Goal: Entertainment & Leisure: Consume media (video, audio)

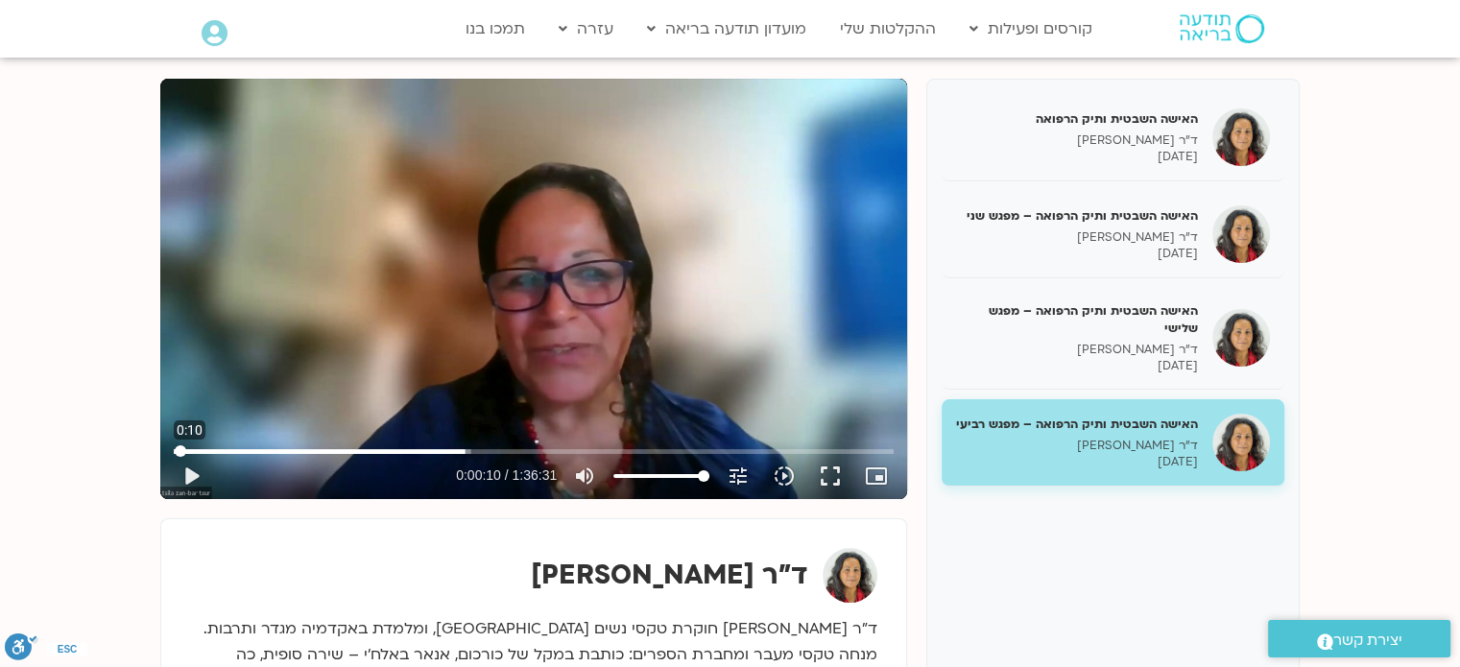
click at [180, 451] on input "Seek" at bounding box center [534, 451] width 720 height 12
click at [189, 476] on button "play_arrow" at bounding box center [191, 476] width 46 height 46
click at [830, 469] on button "fullscreen" at bounding box center [830, 476] width 46 height 46
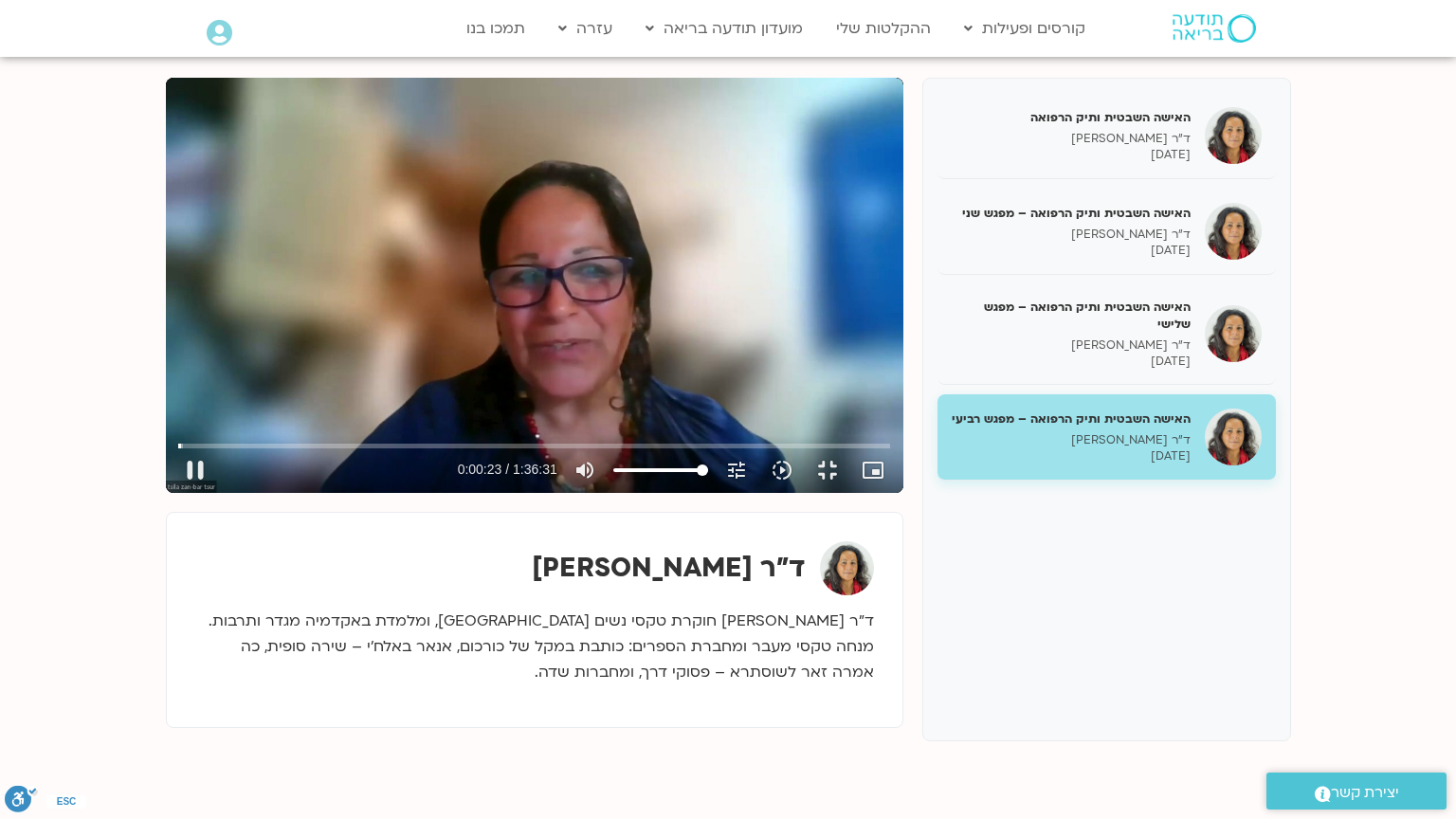
type input "23.398552"
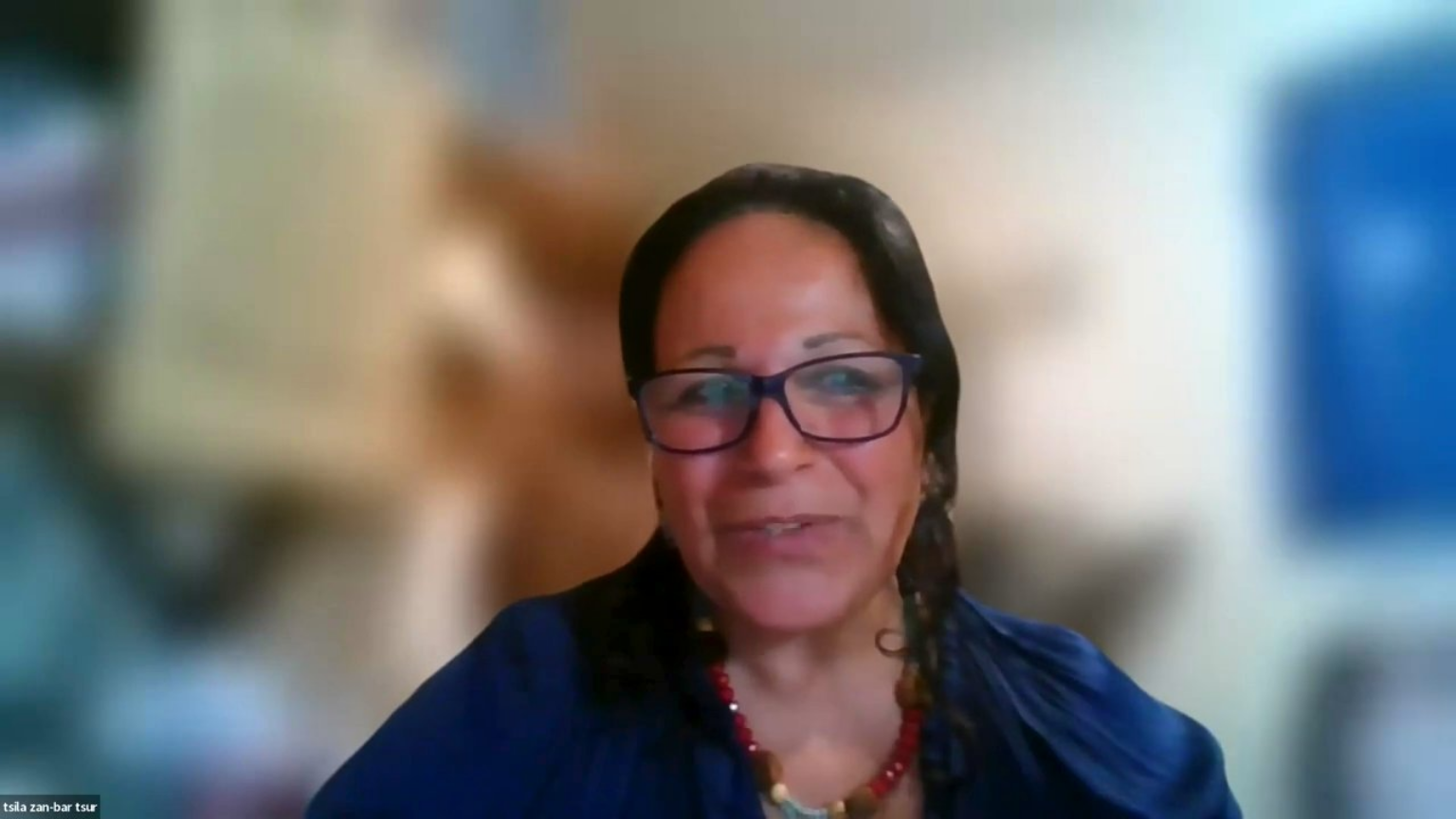
click at [1350, 658] on button "fullscreen_exit" at bounding box center [1373, 796] width 45 height 45
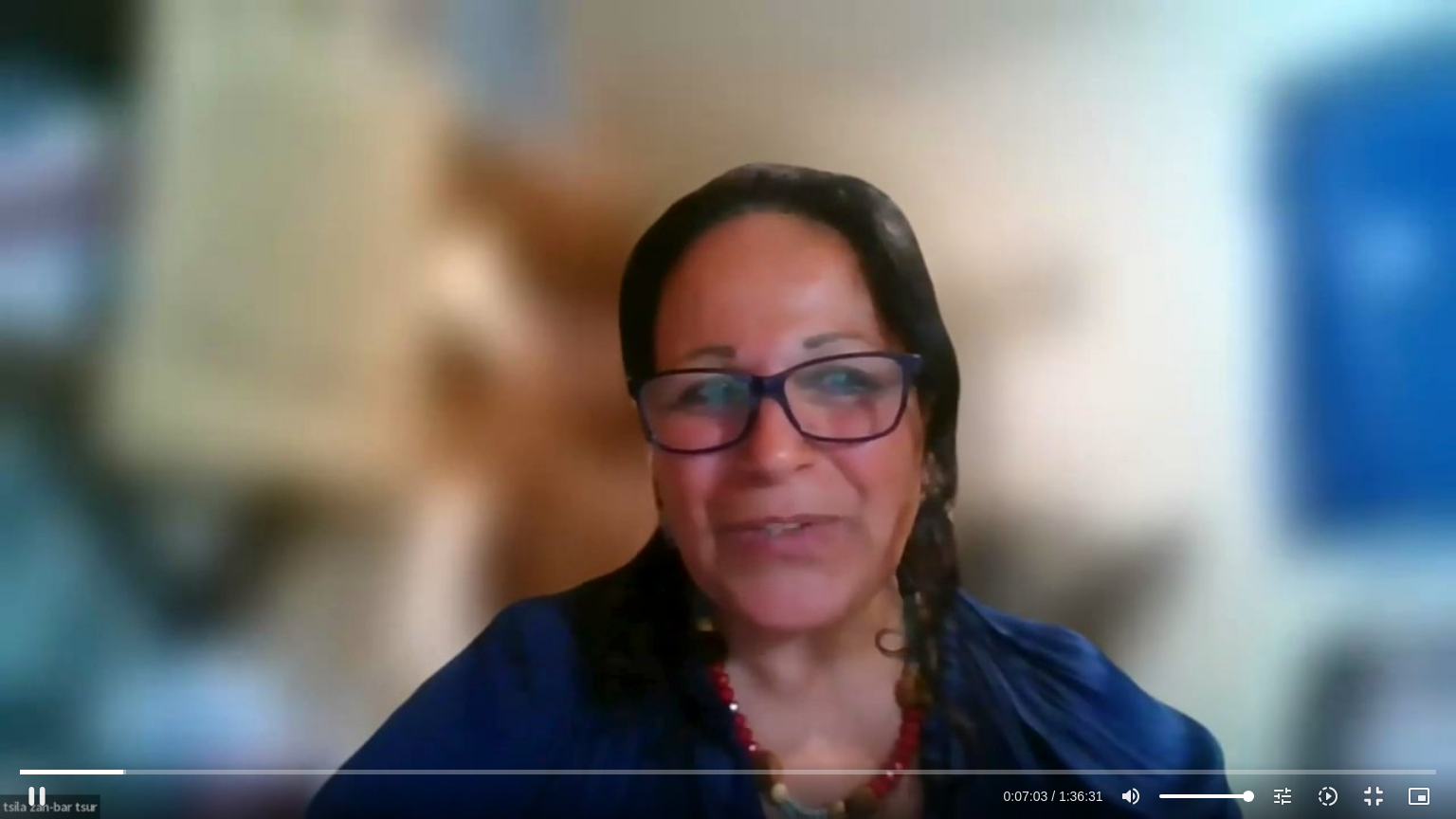
click at [1350, 658] on button "fullscreen_exit" at bounding box center [1373, 796] width 45 height 45
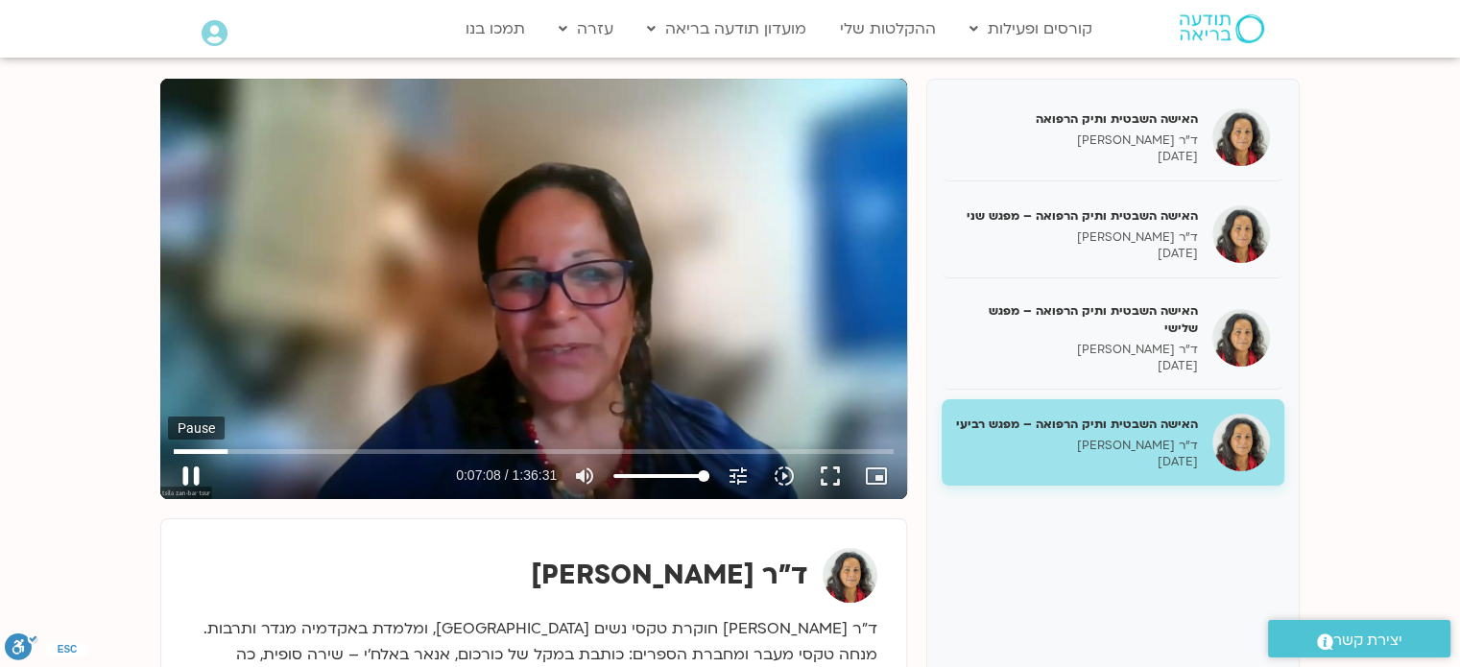
click at [204, 480] on button "pause" at bounding box center [191, 476] width 46 height 46
click at [836, 487] on button "fullscreen" at bounding box center [830, 476] width 46 height 46
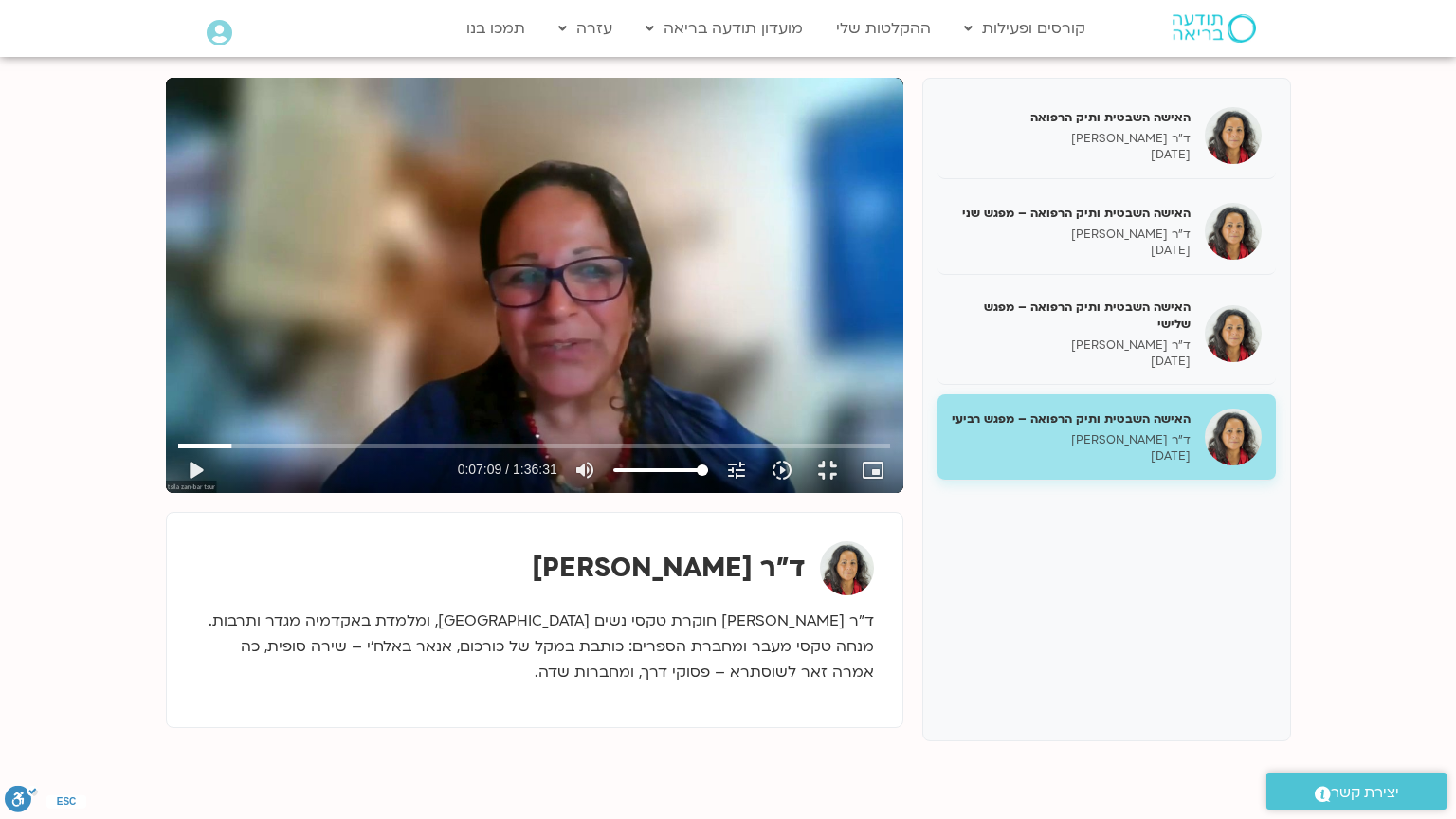
click at [805, 448] on button "fullscreen_exit" at bounding box center [828, 470] width 45 height 45
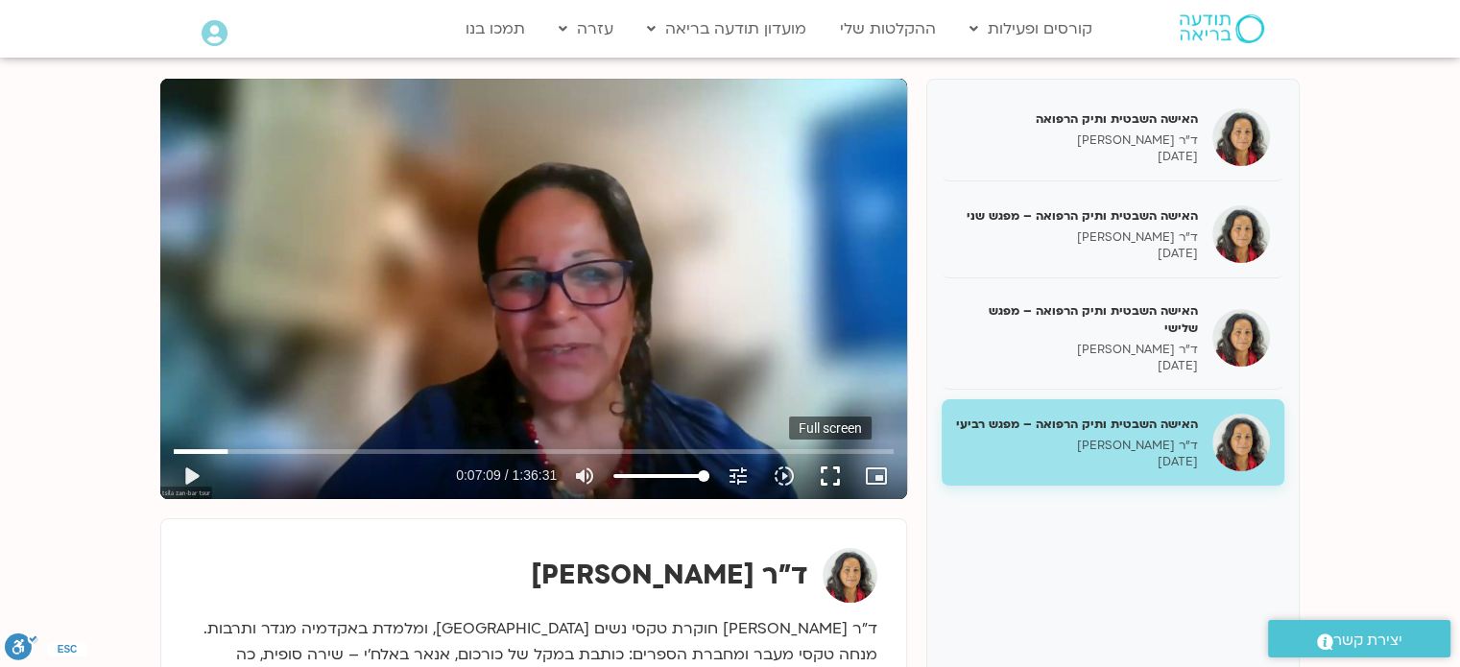
click at [829, 473] on button "fullscreen" at bounding box center [830, 476] width 46 height 46
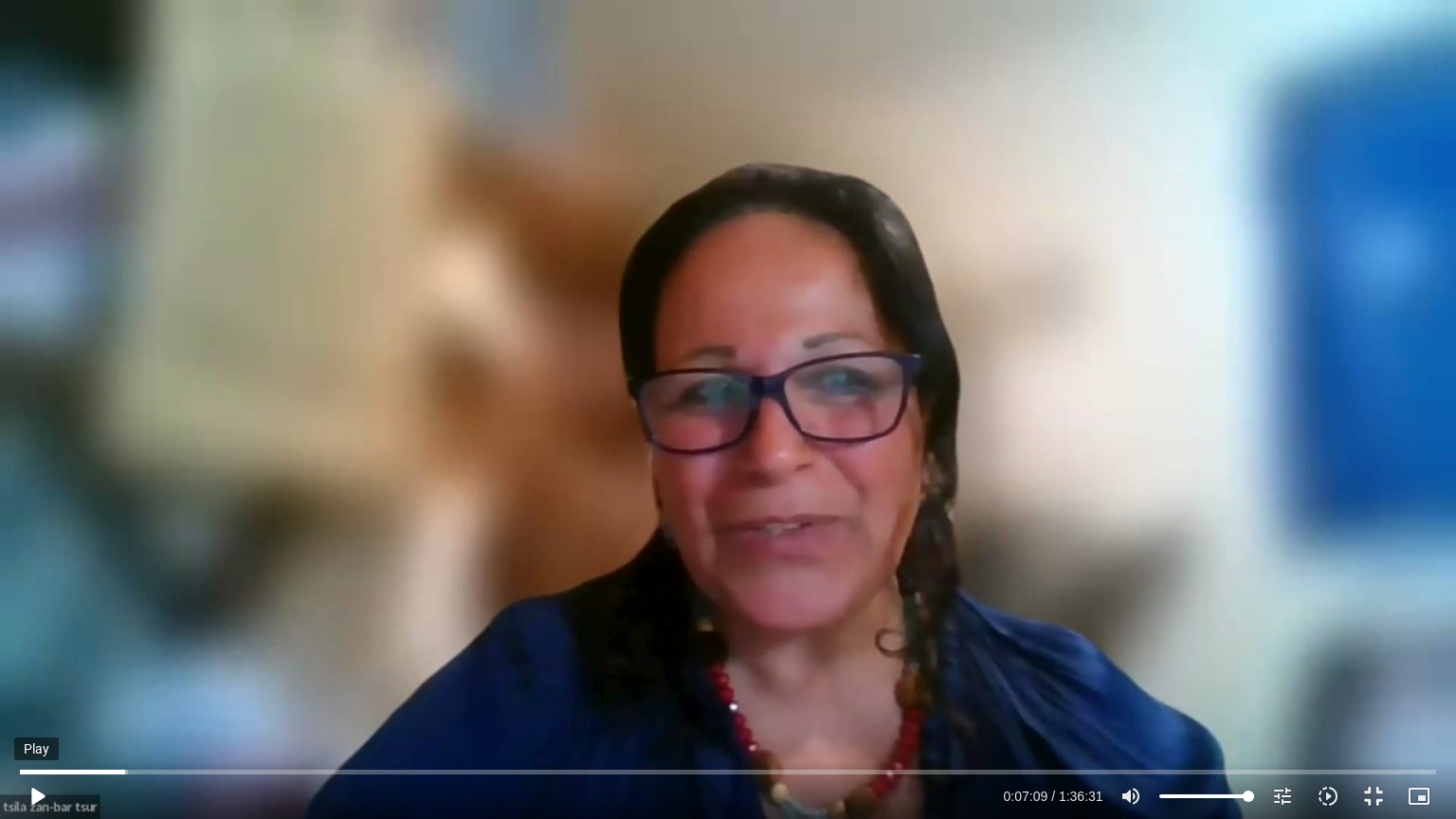
click at [23, 658] on button "play_arrow" at bounding box center [37, 796] width 45 height 45
click at [36, 658] on button "pause" at bounding box center [37, 796] width 45 height 45
type input "812.717227"
click at [14, 658] on button "play_arrow" at bounding box center [37, 796] width 45 height 45
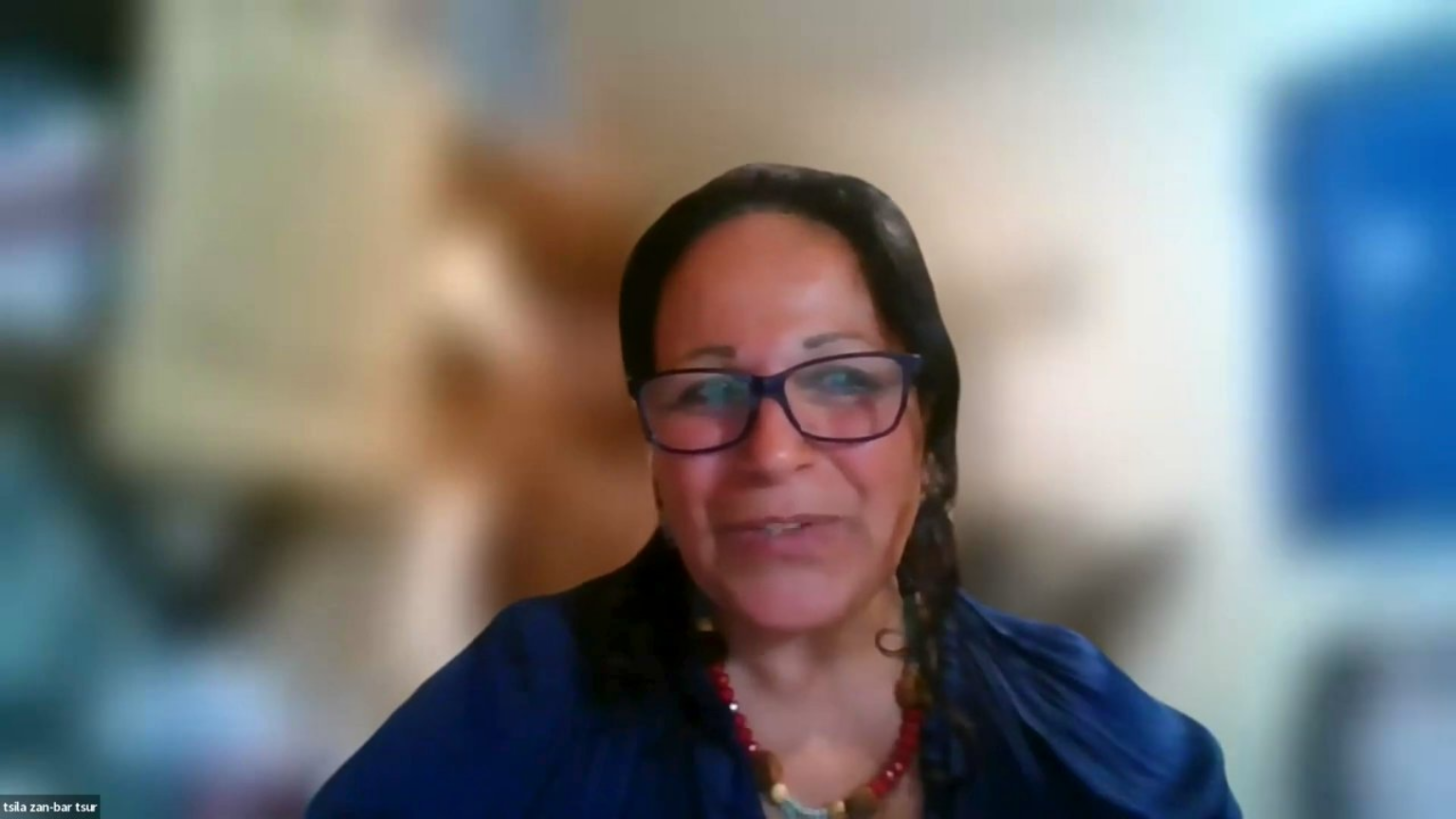
click at [14, 658] on button "pause" at bounding box center [37, 796] width 45 height 45
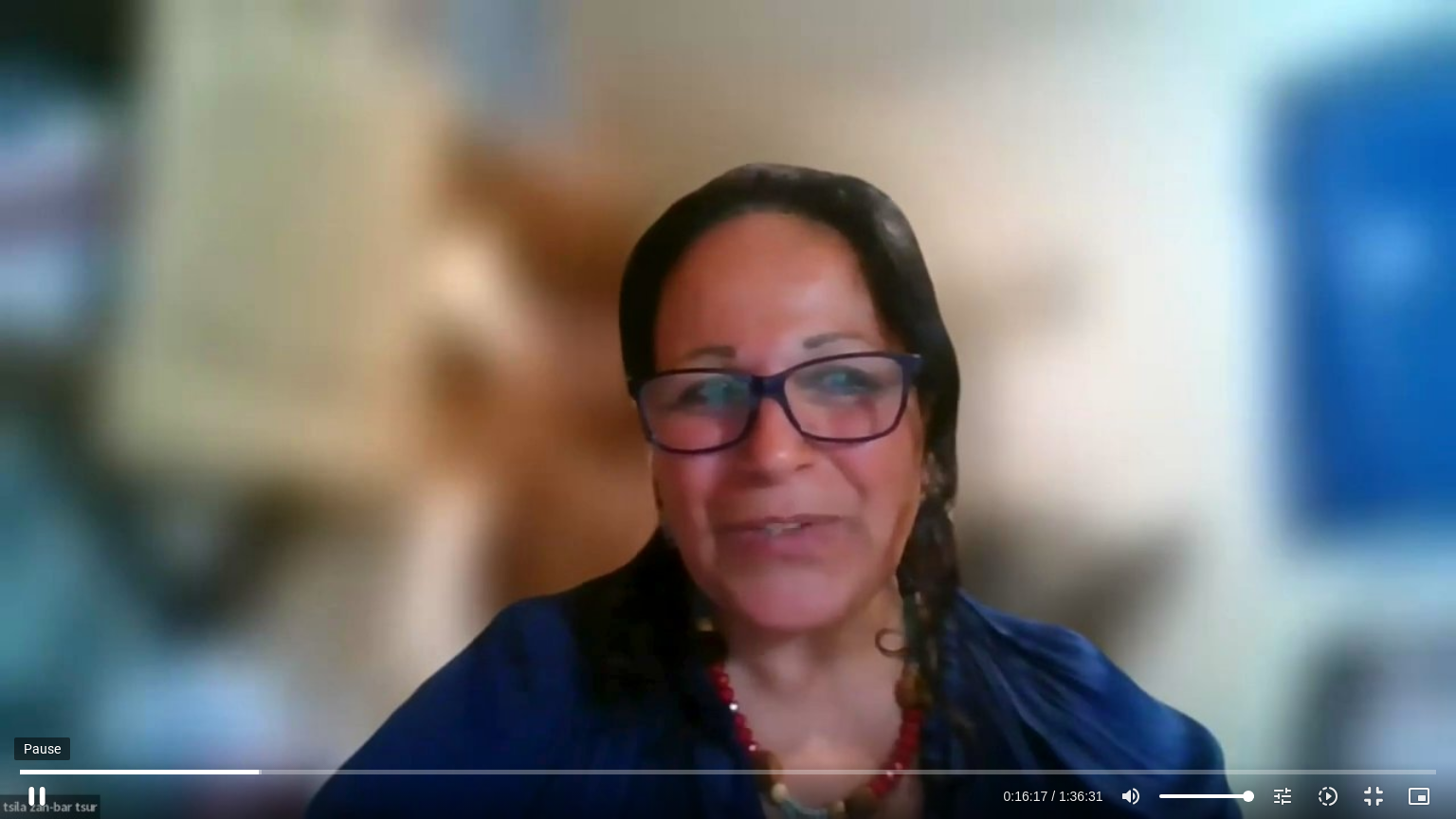
click at [37, 658] on button "pause" at bounding box center [37, 796] width 45 height 45
click at [14, 658] on button "play_arrow" at bounding box center [37, 796] width 45 height 45
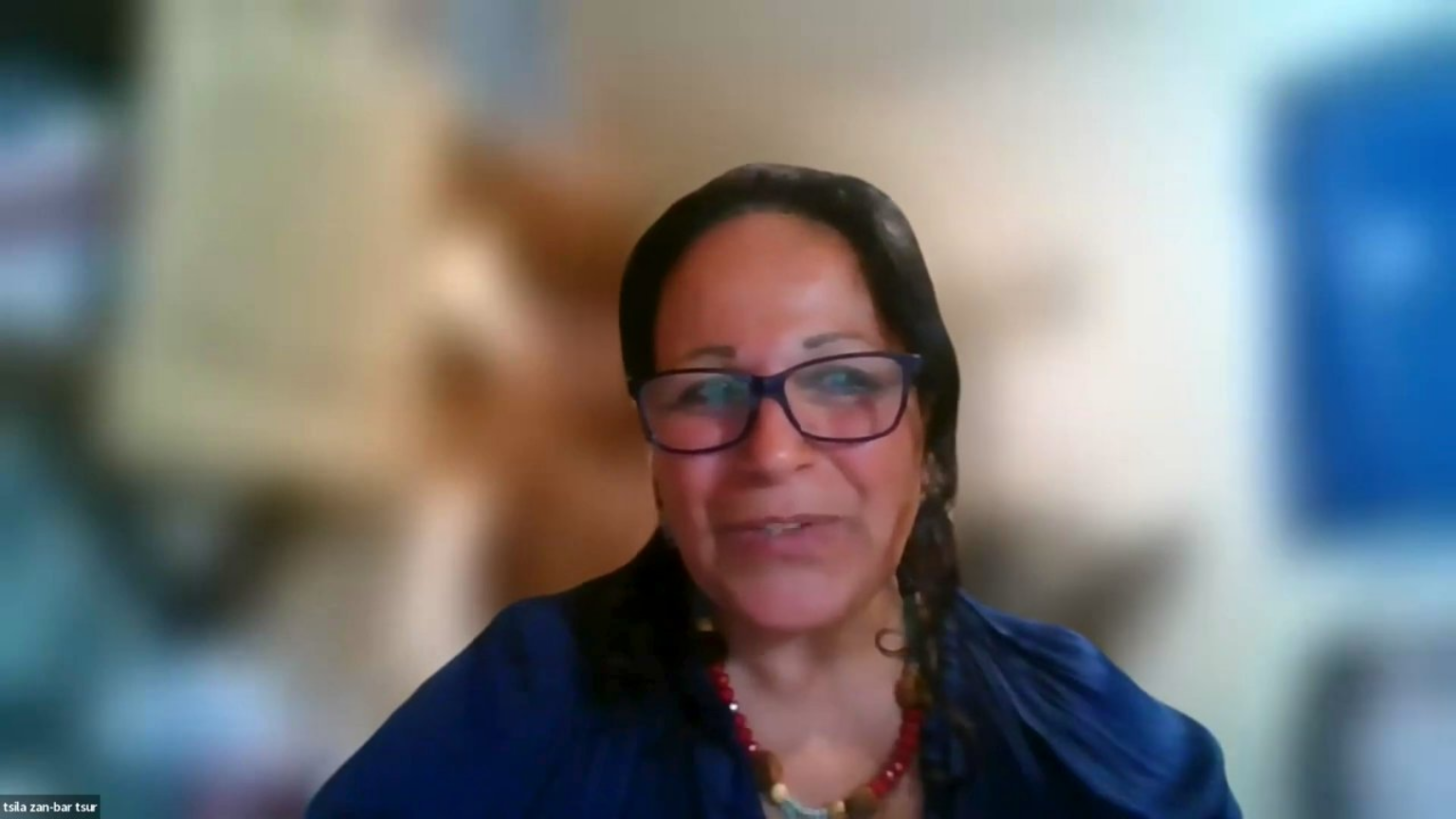
click at [14, 658] on button "pause" at bounding box center [37, 796] width 45 height 45
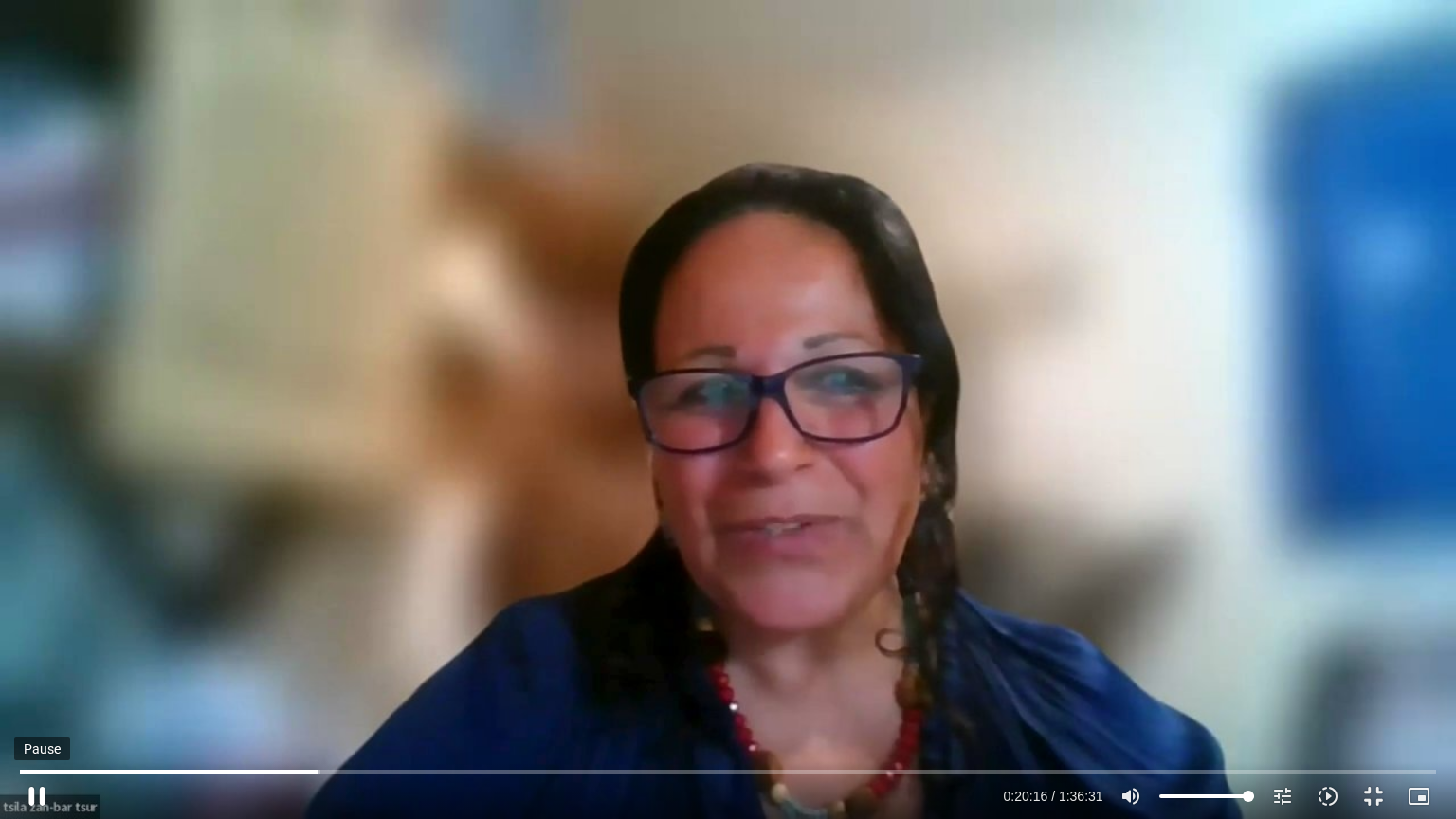
click at [44, 658] on button "pause" at bounding box center [37, 796] width 45 height 45
click at [14, 658] on button "play_arrow" at bounding box center [37, 796] width 45 height 45
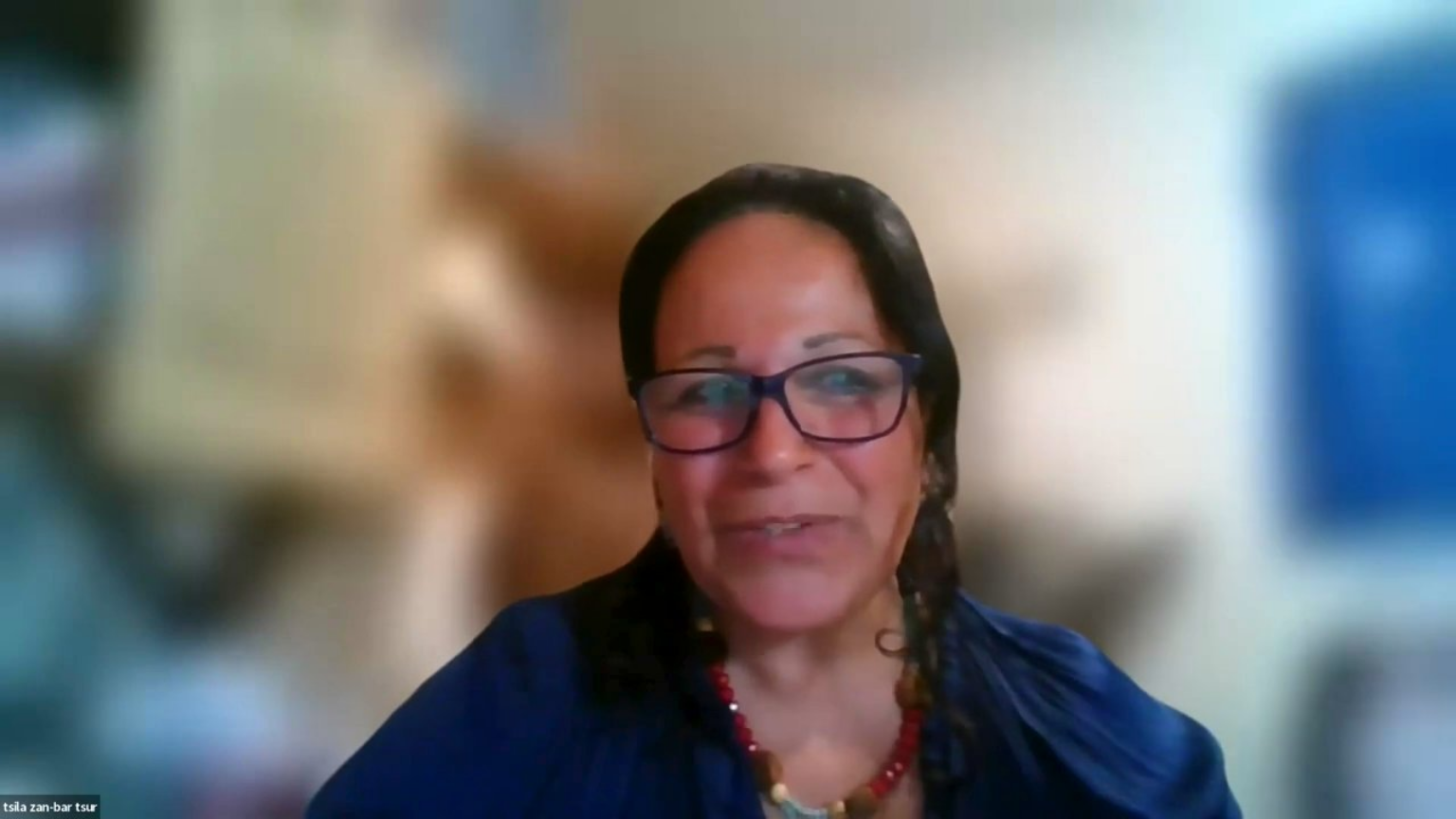
click at [14, 658] on button "pause" at bounding box center [37, 796] width 45 height 45
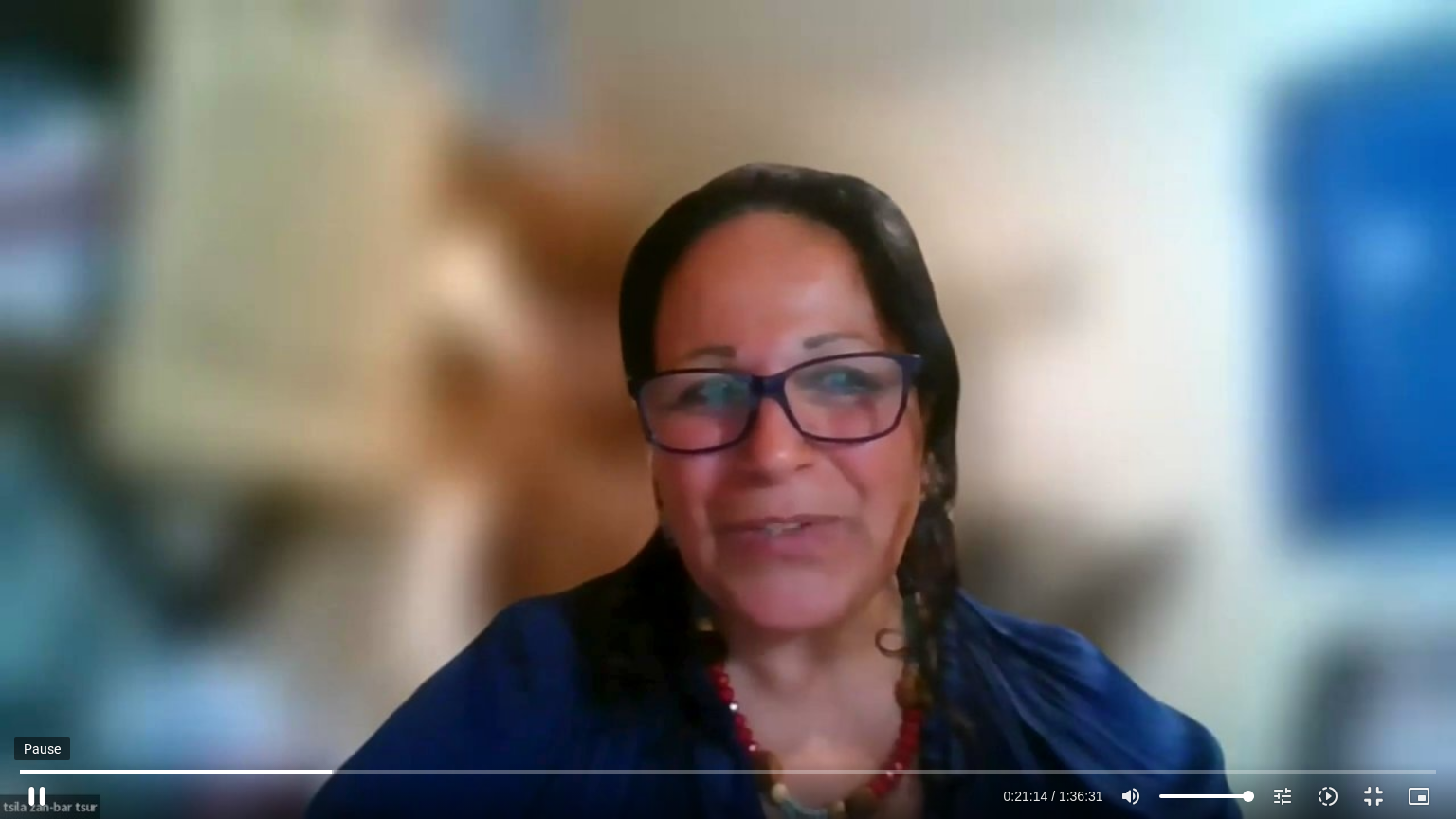
click at [28, 658] on button "pause" at bounding box center [37, 796] width 45 height 45
click at [14, 658] on button "play_arrow" at bounding box center [37, 796] width 45 height 45
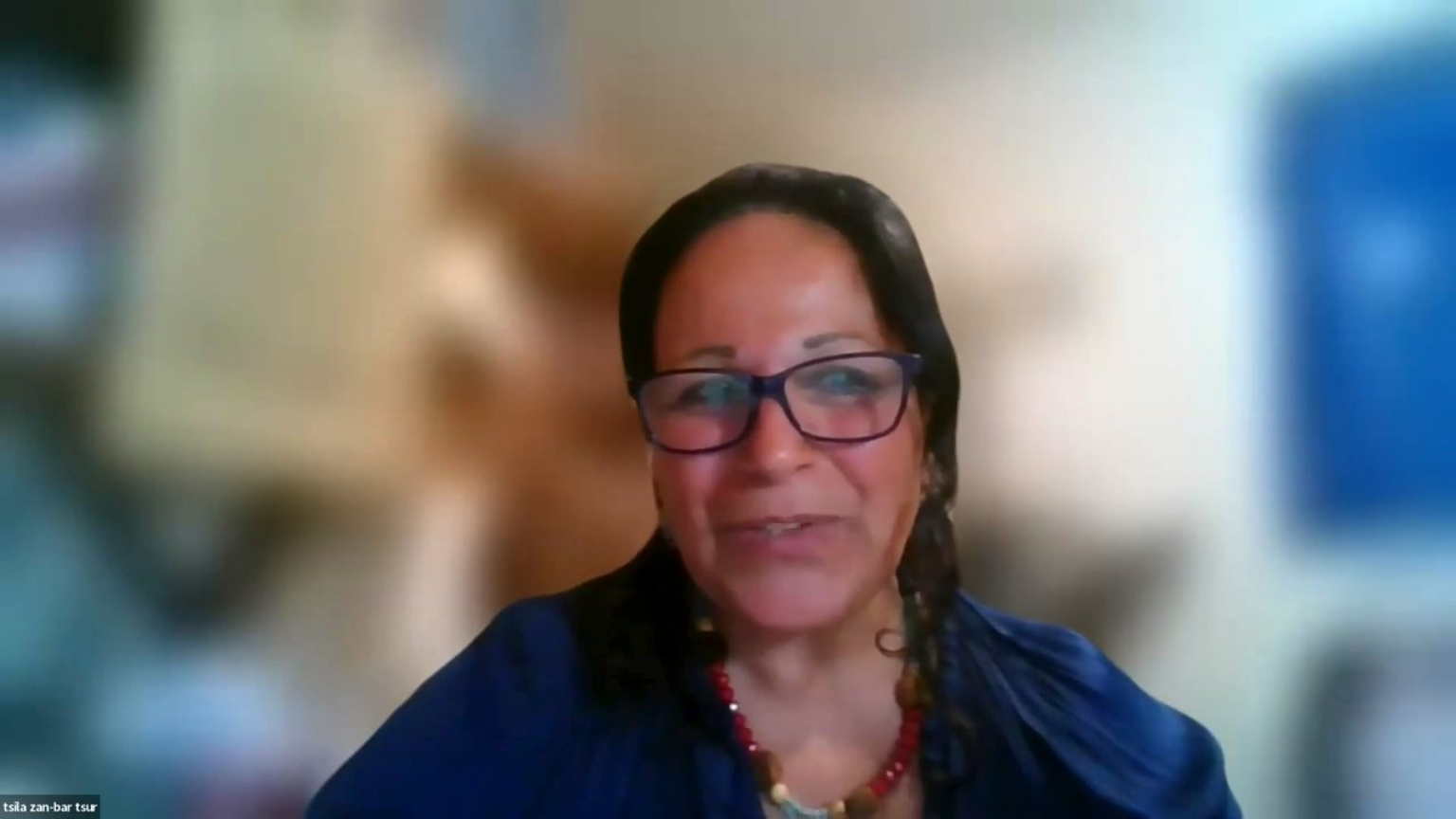
click at [14, 658] on button "pause" at bounding box center [37, 796] width 45 height 45
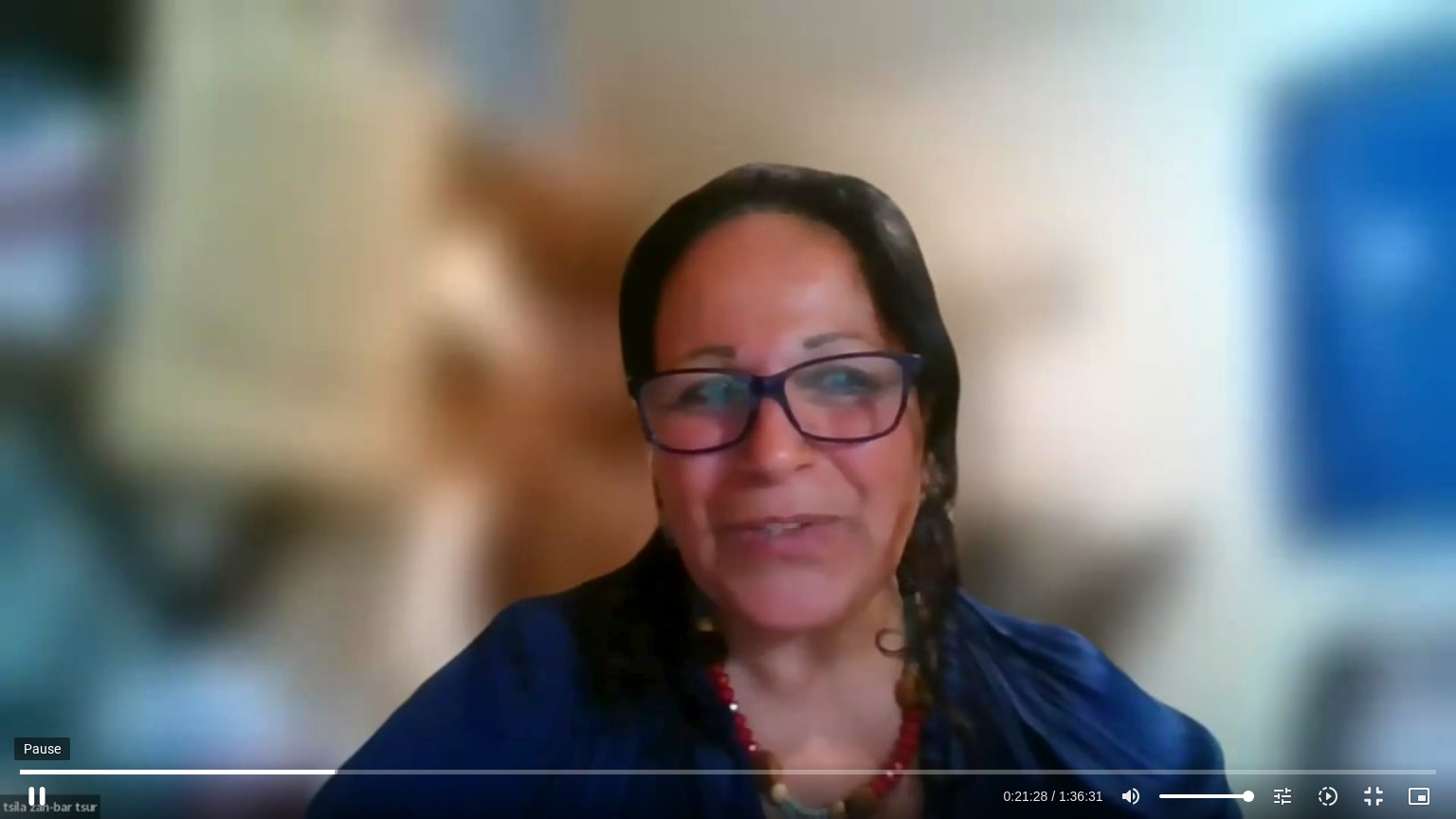
click at [41, 658] on button "pause" at bounding box center [37, 796] width 45 height 45
click at [14, 658] on button "play_arrow" at bounding box center [37, 796] width 45 height 45
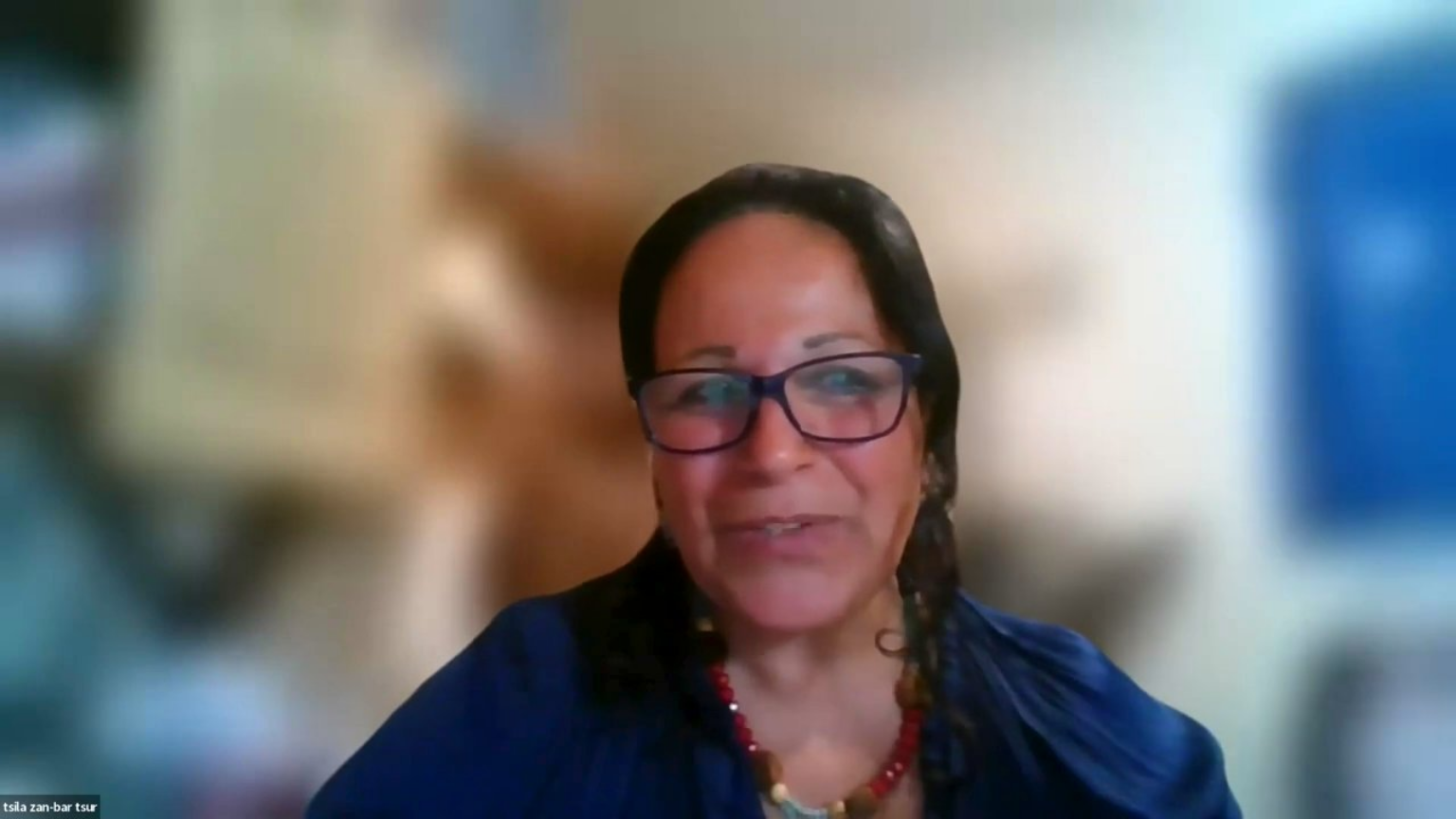
click at [14, 658] on button "pause" at bounding box center [37, 796] width 45 height 45
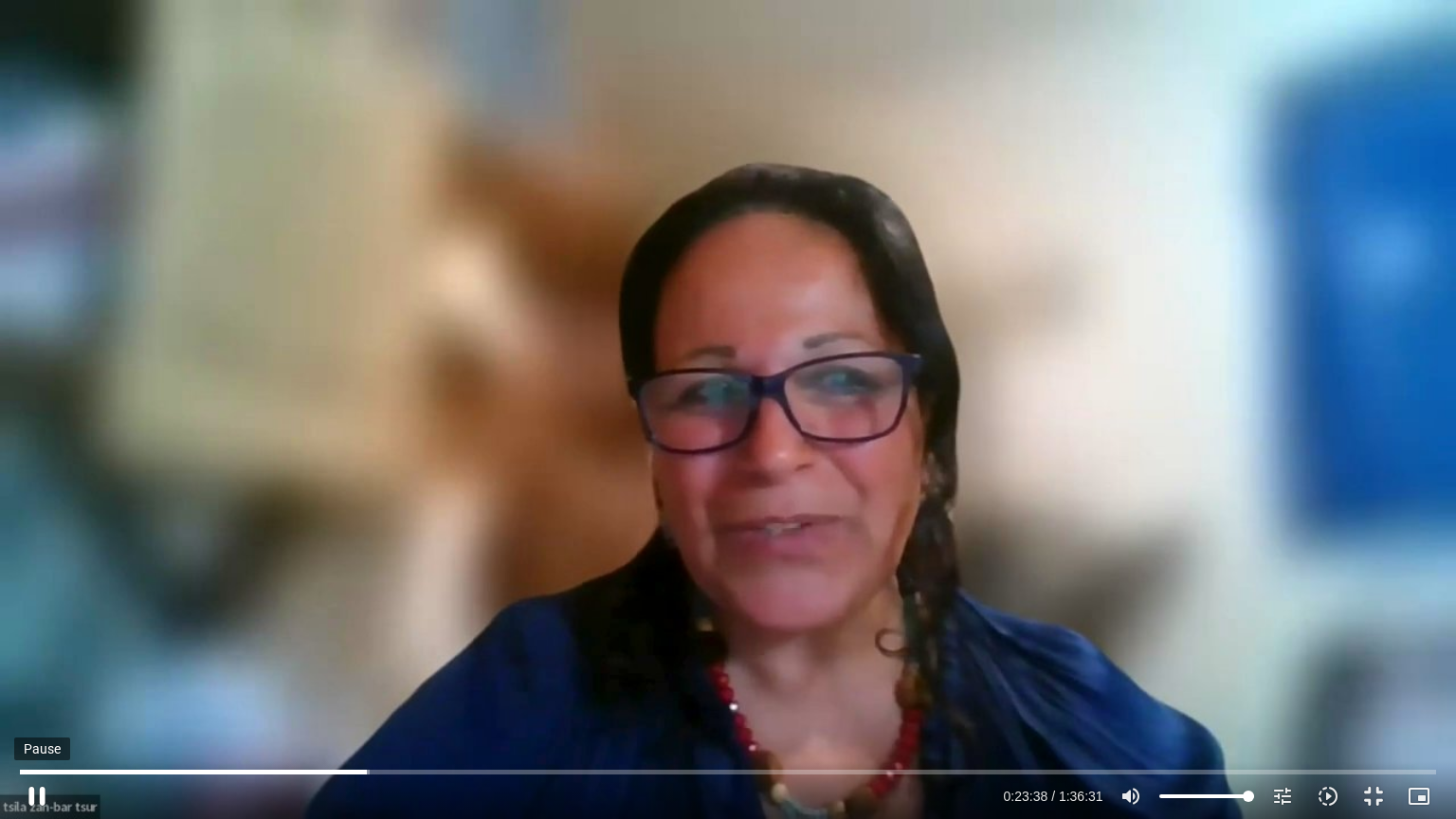
click at [40, 658] on button "pause" at bounding box center [37, 796] width 45 height 45
click at [360, 658] on input "Seek" at bounding box center [727, 772] width 1416 height 12
click at [38, 658] on button "play_arrow" at bounding box center [37, 796] width 45 height 45
click at [417, 658] on input "Seek" at bounding box center [727, 772] width 1416 height 12
click at [411, 658] on input "Seek" at bounding box center [727, 772] width 1416 height 12
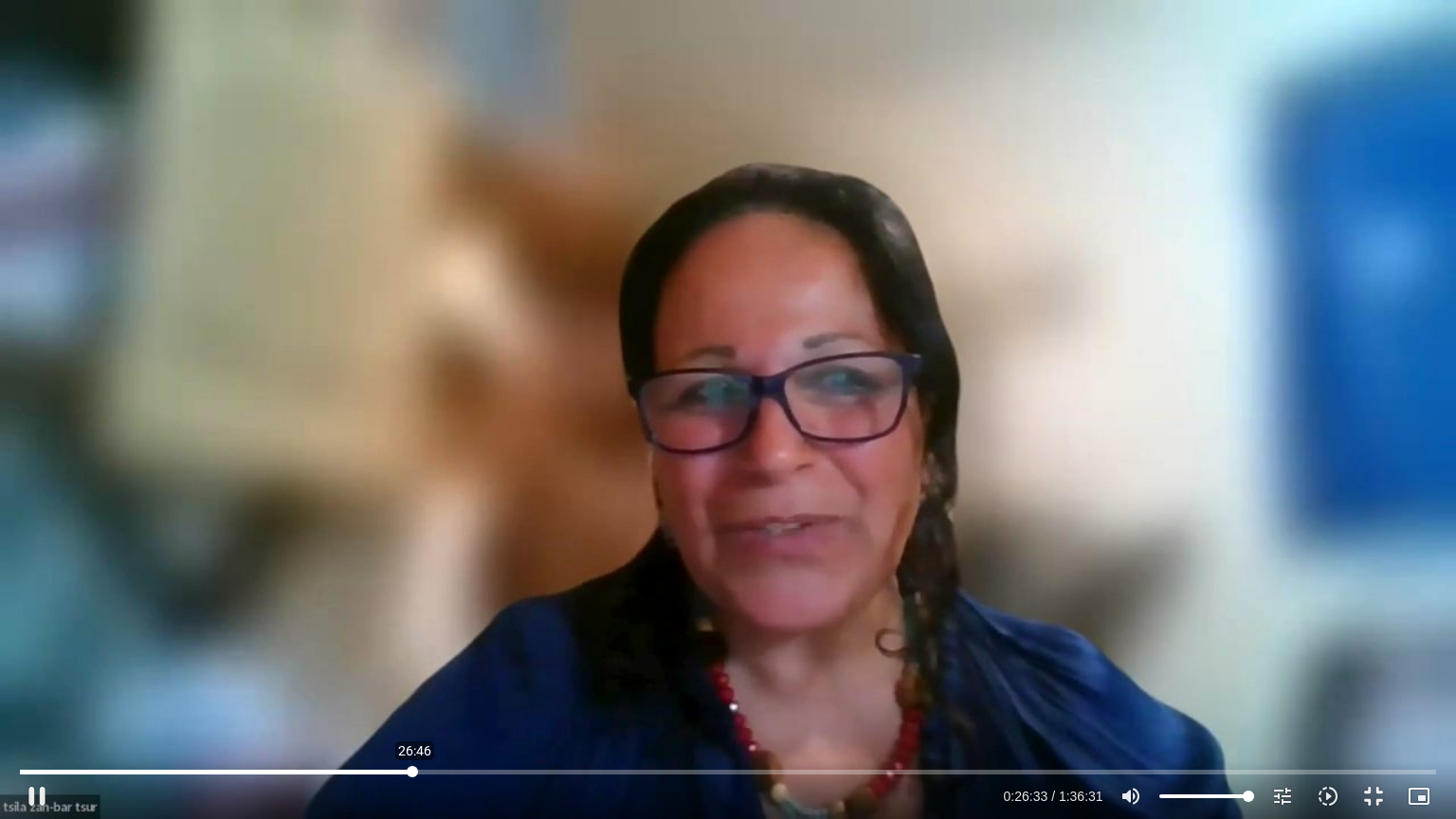
click at [415, 658] on input "Seek" at bounding box center [727, 772] width 1416 height 12
click at [52, 658] on button "pause" at bounding box center [37, 796] width 45 height 45
click at [14, 658] on button "play_arrow" at bounding box center [37, 796] width 45 height 45
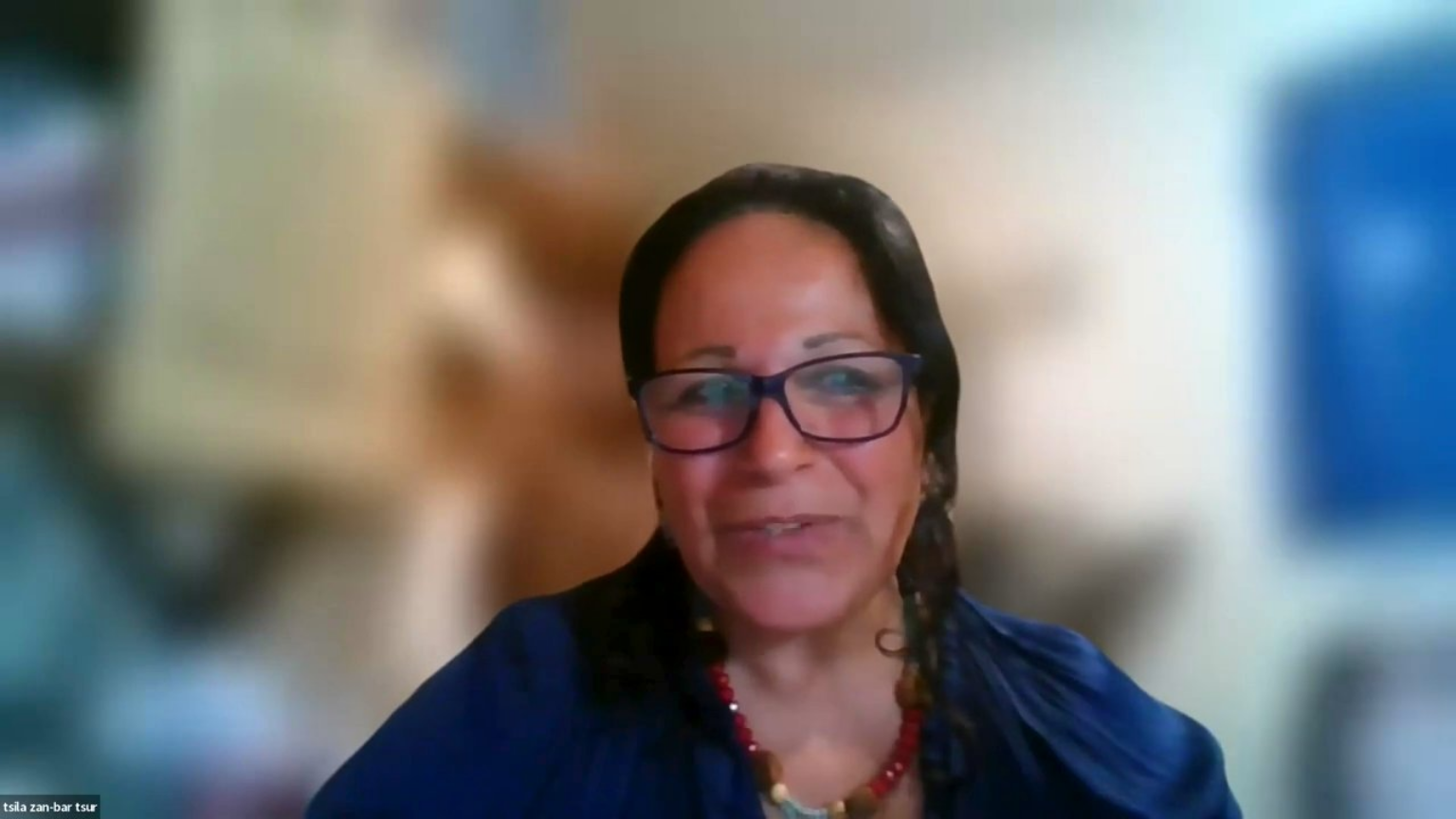
click at [14, 658] on button "pause" at bounding box center [37, 796] width 45 height 45
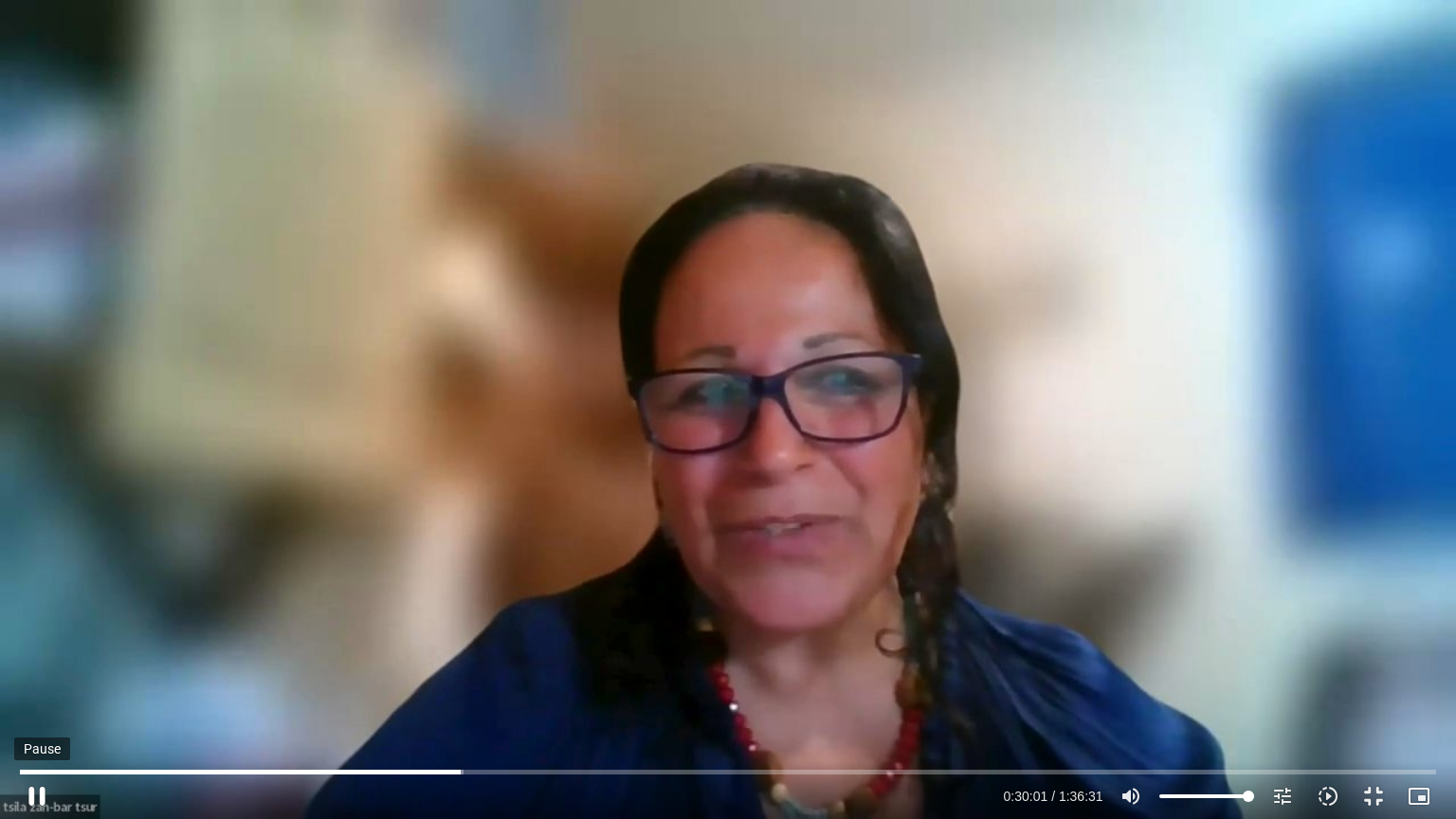
click at [52, 658] on button "pause" at bounding box center [37, 796] width 45 height 45
click at [14, 658] on button "play_arrow" at bounding box center [37, 796] width 45 height 45
click at [34, 658] on button "pause" at bounding box center [37, 796] width 45 height 45
click at [14, 658] on button "play_arrow" at bounding box center [37, 796] width 45 height 45
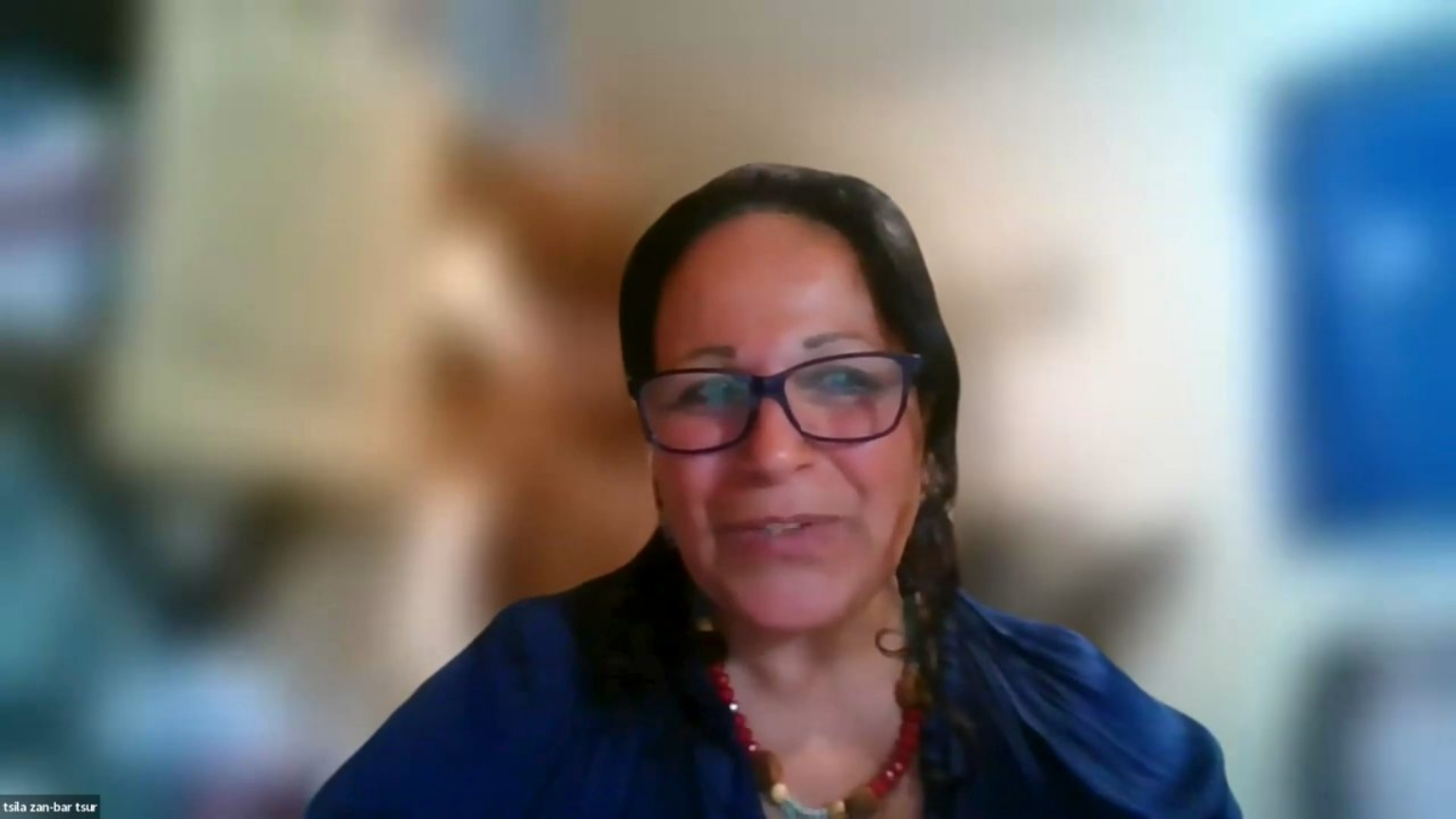
click at [14, 658] on button "pause" at bounding box center [37, 796] width 45 height 45
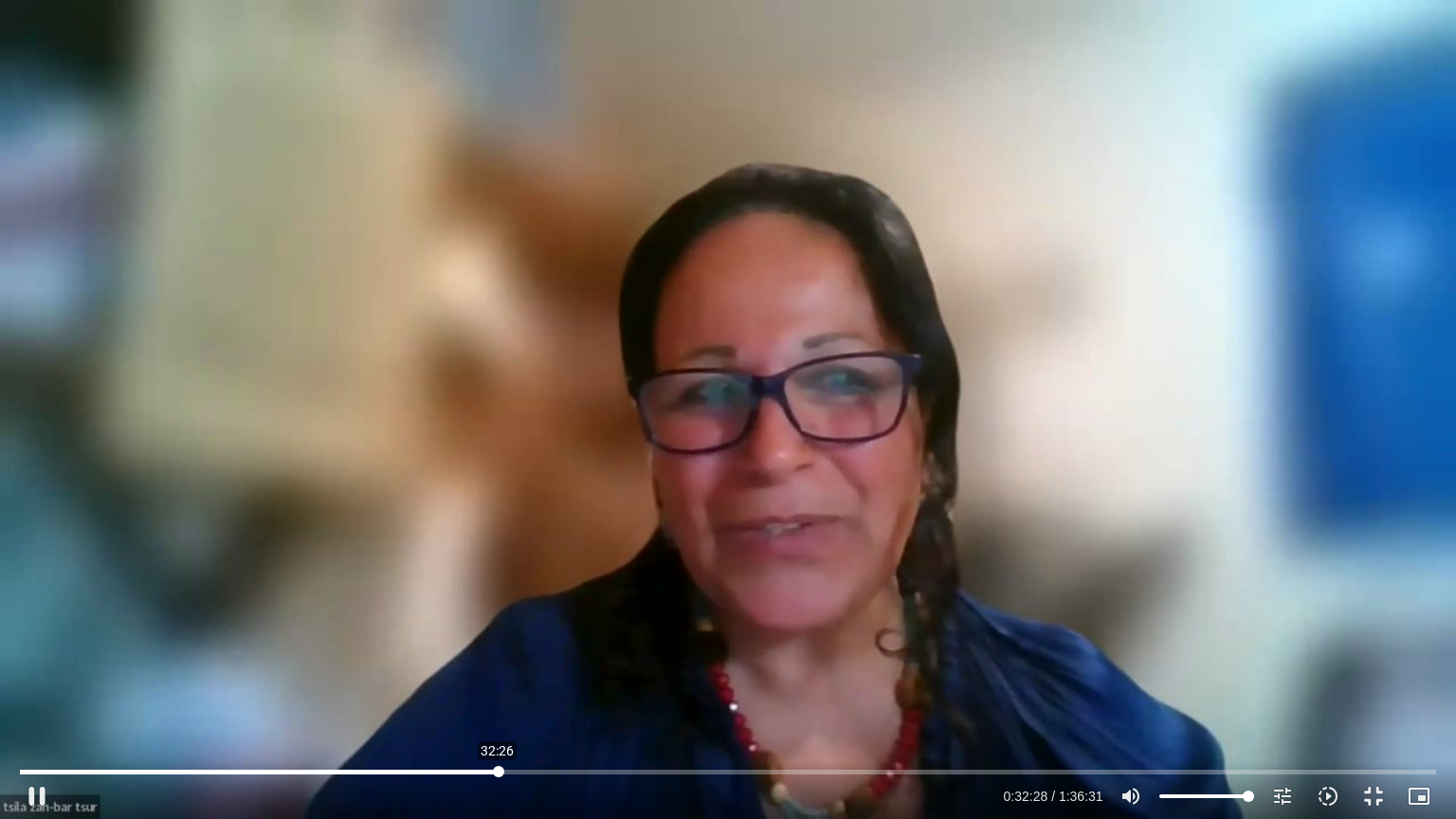
click at [498, 658] on input "Seek" at bounding box center [727, 772] width 1416 height 12
click at [492, 658] on input "Seek" at bounding box center [727, 772] width 1416 height 12
click at [485, 658] on input "Seek" at bounding box center [727, 772] width 1416 height 12
click at [480, 658] on input "Seek" at bounding box center [727, 772] width 1416 height 12
click at [478, 658] on input "Seek" at bounding box center [727, 772] width 1416 height 12
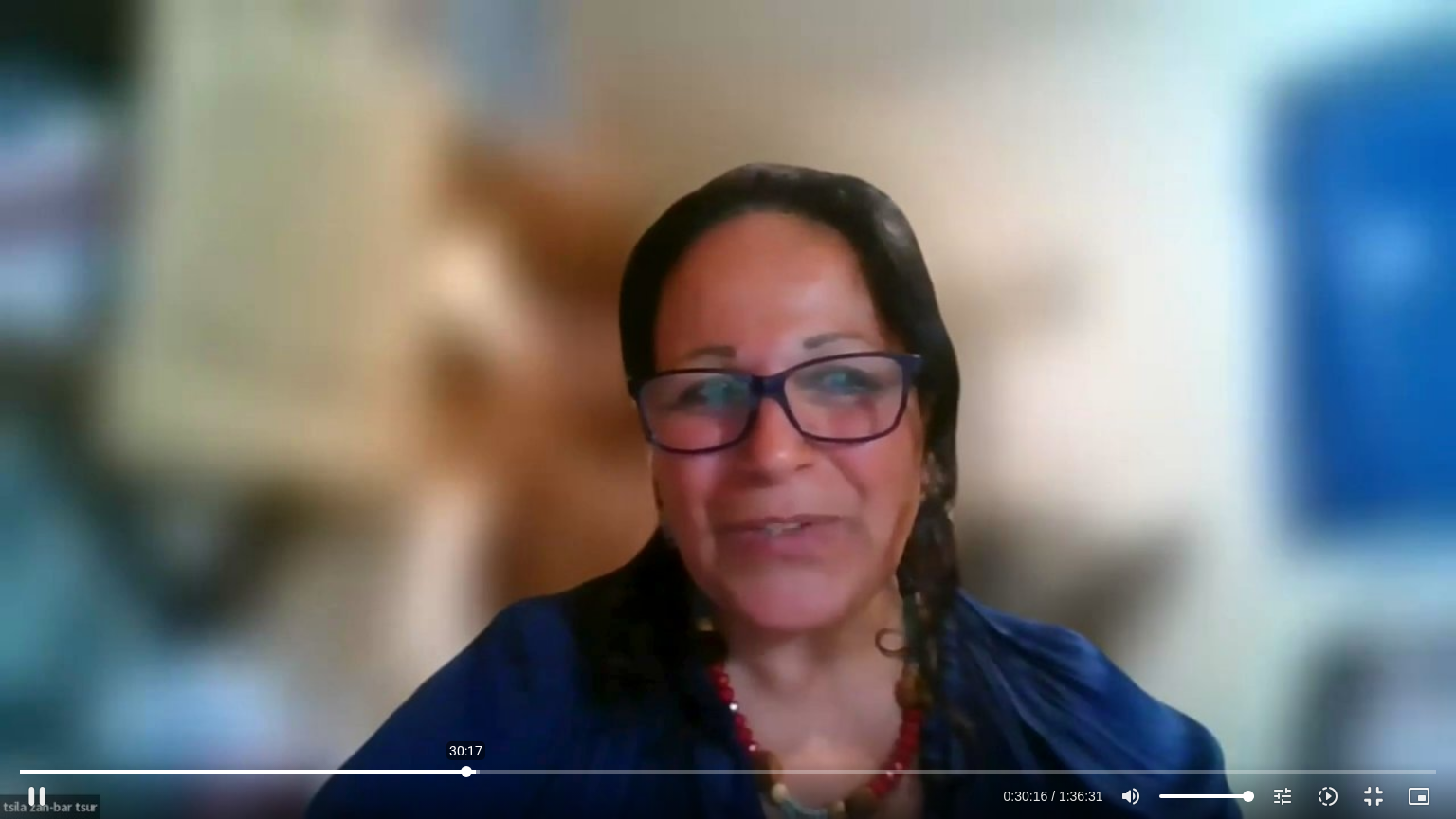
click at [466, 658] on input "Seek" at bounding box center [727, 772] width 1416 height 12
click at [473, 658] on input "Seek" at bounding box center [727, 772] width 1416 height 12
click at [41, 658] on button "pause" at bounding box center [37, 796] width 45 height 45
click at [14, 658] on button "play_arrow" at bounding box center [37, 796] width 45 height 45
click at [584, 658] on input "Seek" at bounding box center [727, 772] width 1416 height 12
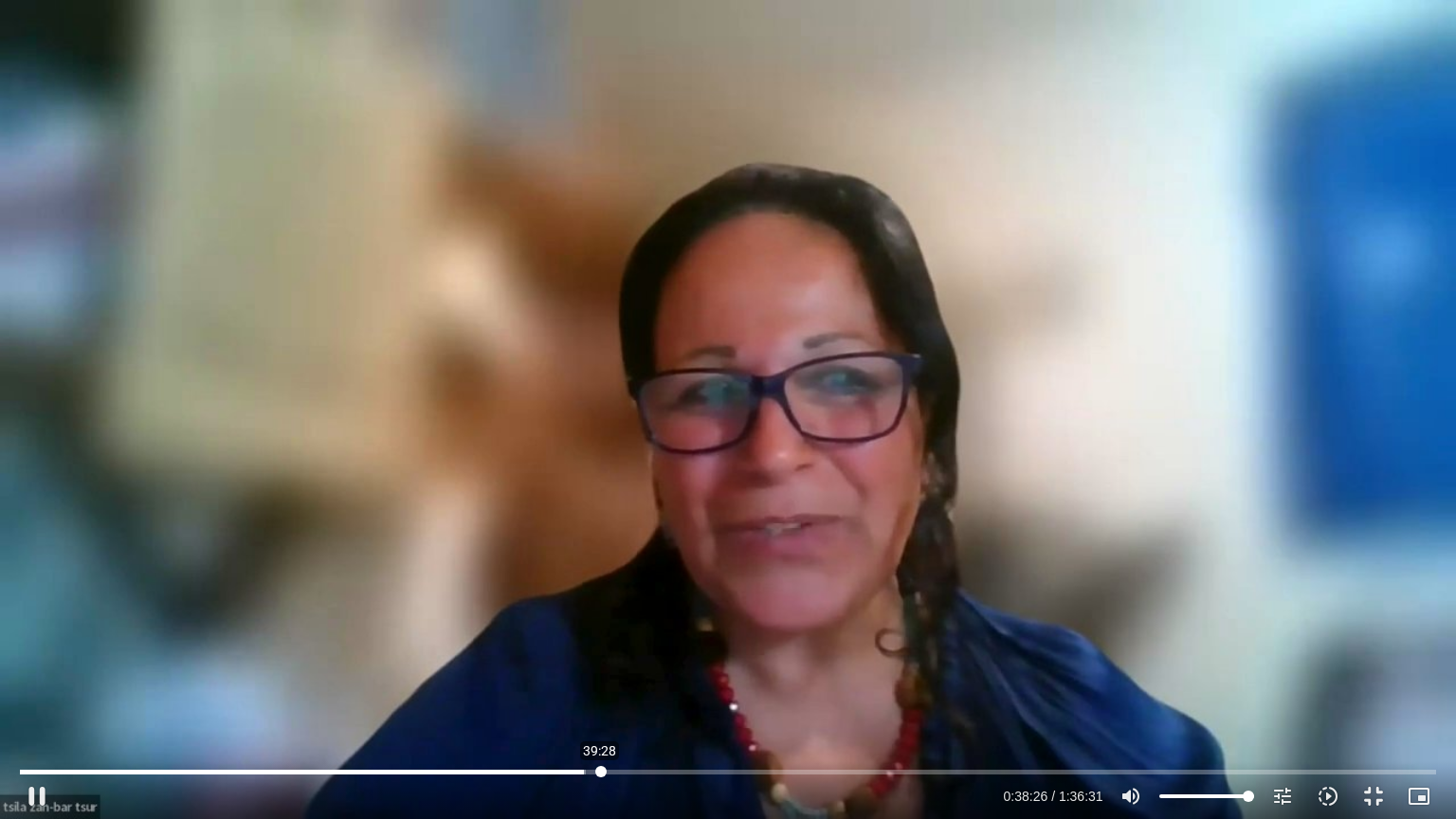
click at [600, 658] on input "Seek" at bounding box center [727, 772] width 1416 height 12
click at [611, 658] on input "Seek" at bounding box center [727, 772] width 1416 height 12
click at [607, 658] on input "Seek" at bounding box center [727, 772] width 1416 height 12
click at [605, 658] on input "Seek" at bounding box center [727, 772] width 1416 height 12
click at [828, 658] on input "Seek" at bounding box center [727, 772] width 1416 height 12
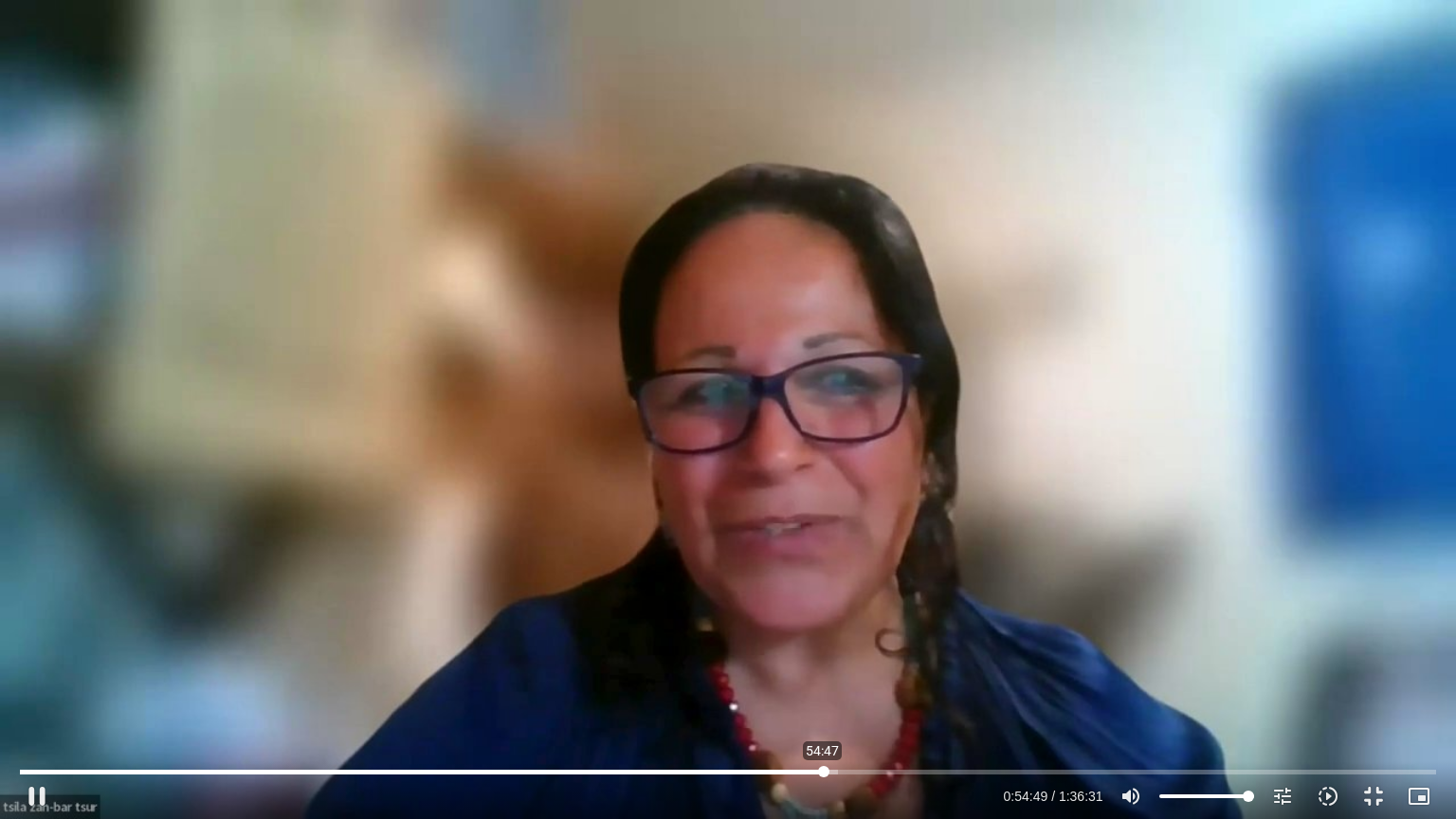
click at [823, 658] on input "Seek" at bounding box center [727, 772] width 1416 height 12
click at [51, 658] on button "pause" at bounding box center [37, 796] width 45 height 45
click at [41, 658] on button "play_arrow" at bounding box center [37, 796] width 45 height 45
click at [14, 658] on button "pause" at bounding box center [37, 796] width 45 height 45
click at [14, 658] on button "play_arrow" at bounding box center [37, 796] width 45 height 45
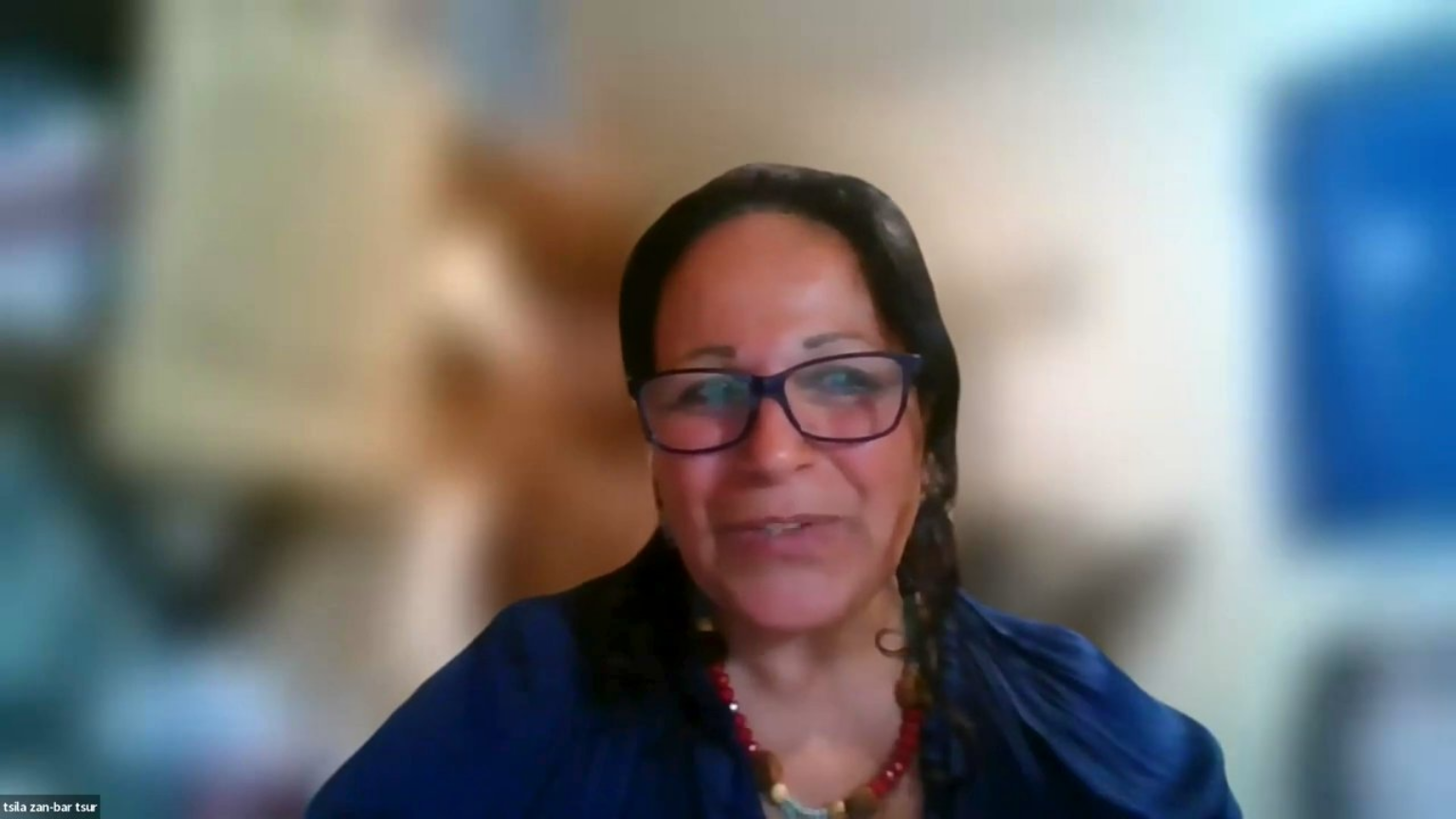
click at [14, 658] on button "pause" at bounding box center [37, 796] width 45 height 45
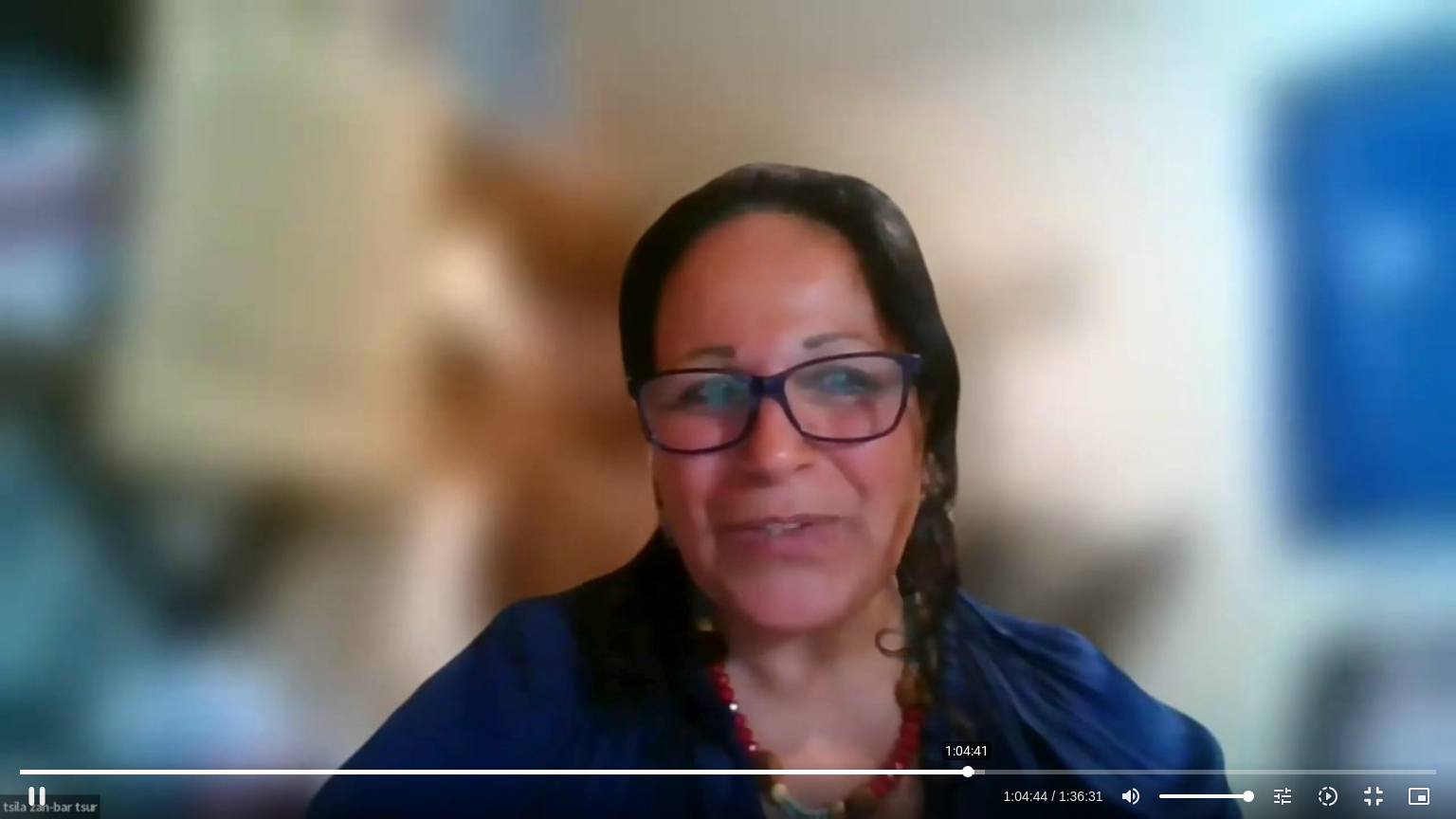
click at [967, 658] on input "Seek" at bounding box center [727, 772] width 1416 height 12
click at [957, 658] on input "Seek" at bounding box center [727, 772] width 1416 height 12
click at [947, 658] on input "Seek" at bounding box center [727, 772] width 1416 height 12
click at [45, 658] on button "pause" at bounding box center [37, 796] width 45 height 45
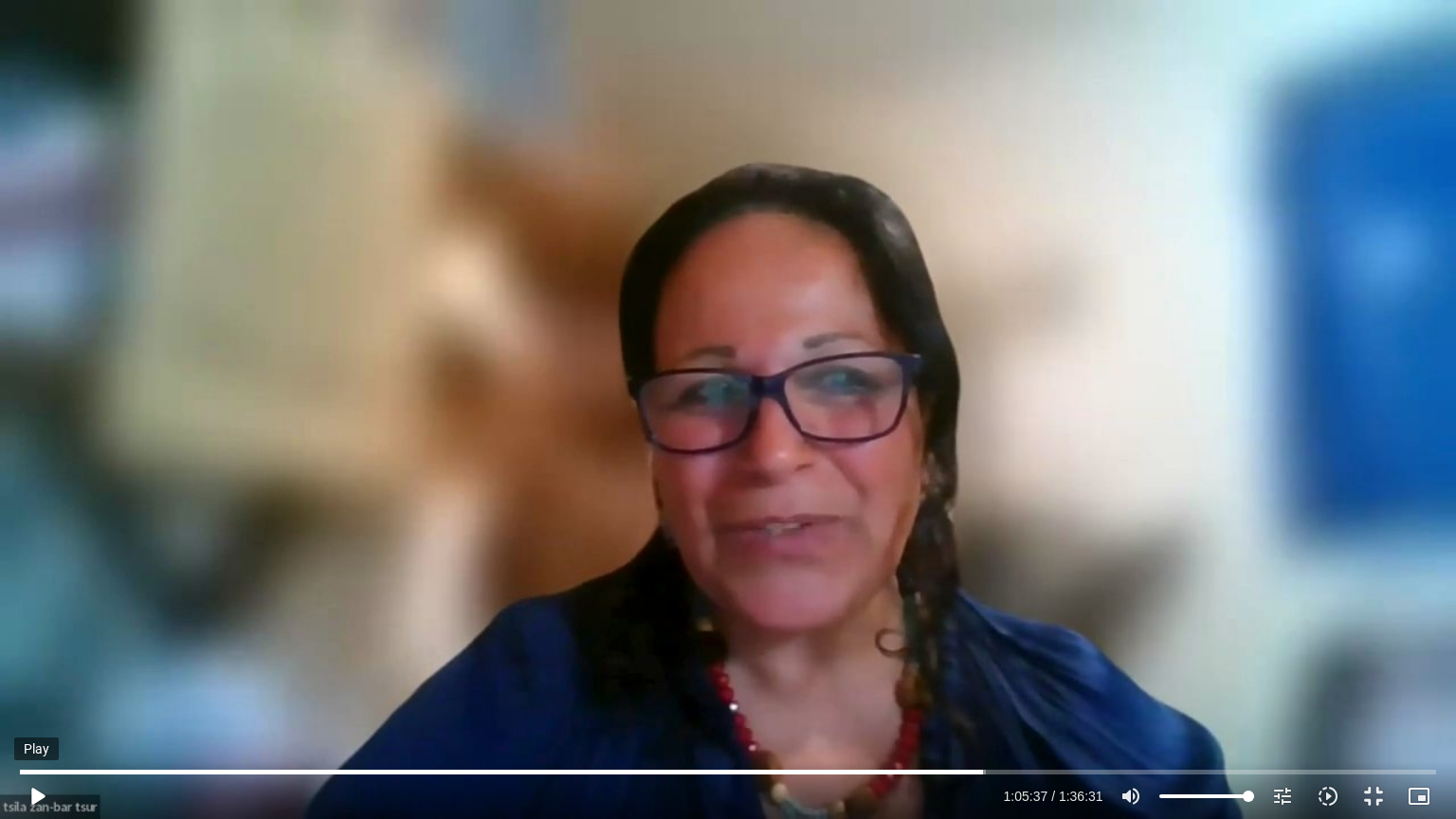
click at [14, 658] on button "play_arrow" at bounding box center [37, 796] width 45 height 45
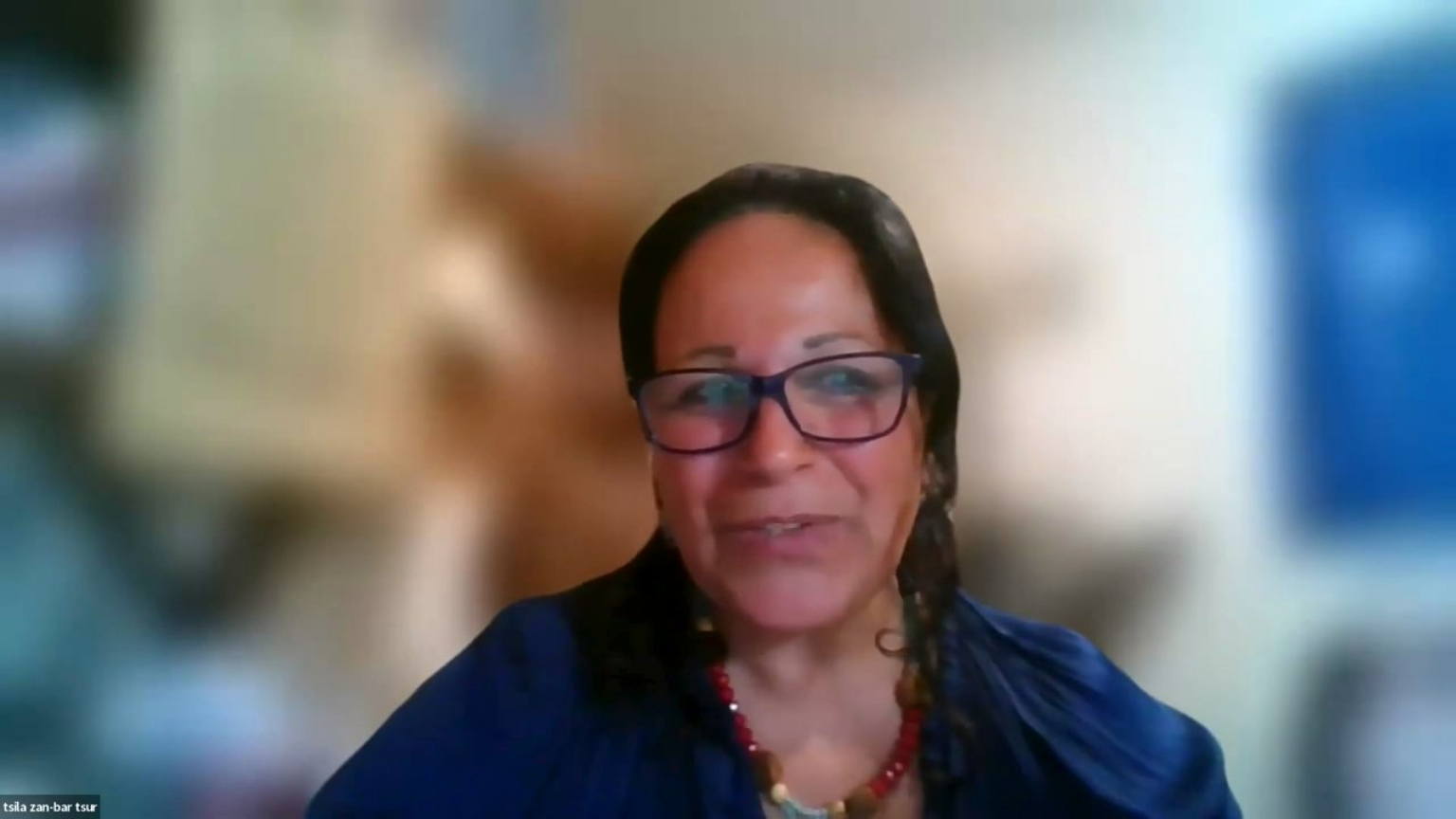
click at [14, 658] on button "pause" at bounding box center [37, 796] width 45 height 45
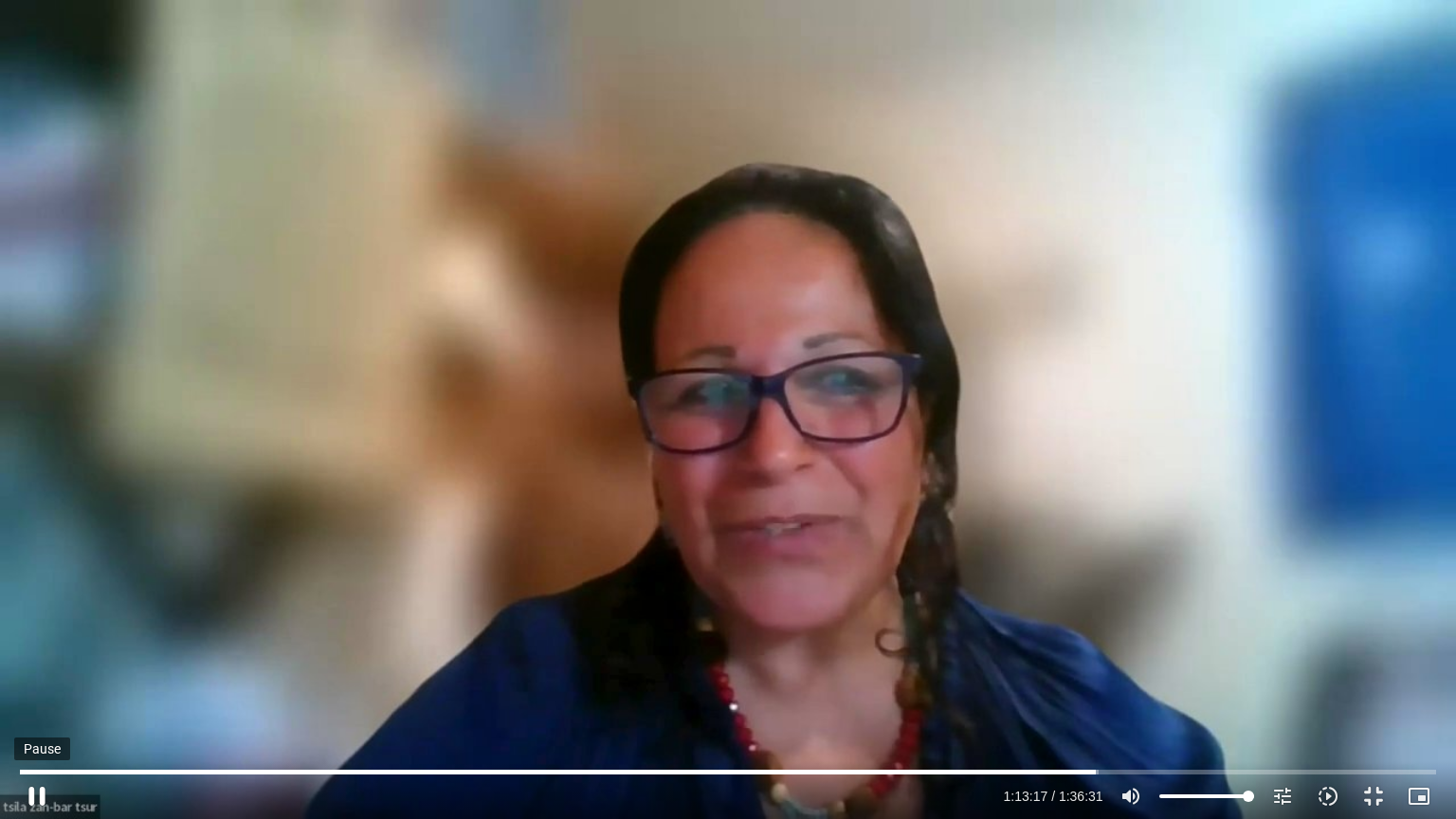
click at [34, 658] on button "pause" at bounding box center [37, 796] width 45 height 45
click at [33, 658] on button "play_arrow" at bounding box center [37, 796] width 45 height 45
click at [1160, 658] on input "Seek" at bounding box center [727, 772] width 1416 height 12
click at [1169, 658] on input "Seek" at bounding box center [727, 772] width 1416 height 12
click at [1181, 658] on input "Seek" at bounding box center [727, 772] width 1416 height 12
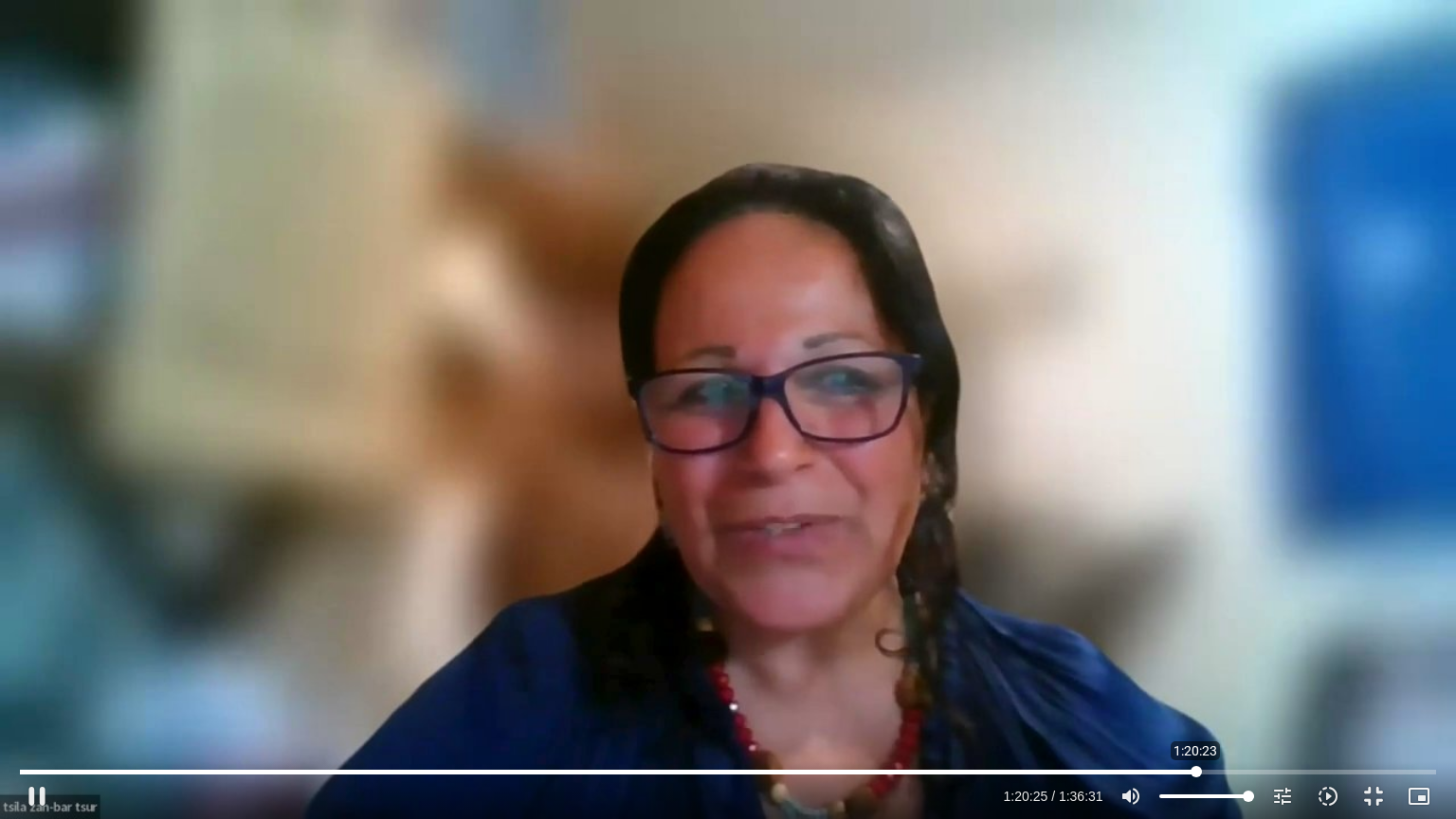
click at [1195, 658] on input "Seek" at bounding box center [727, 772] width 1416 height 12
click at [1210, 658] on input "Seek" at bounding box center [727, 772] width 1416 height 12
click at [1202, 658] on input "Seek" at bounding box center [727, 772] width 1416 height 12
click at [1282, 658] on input "Seek" at bounding box center [727, 772] width 1416 height 12
click at [1308, 658] on input "Seek" at bounding box center [727, 772] width 1416 height 12
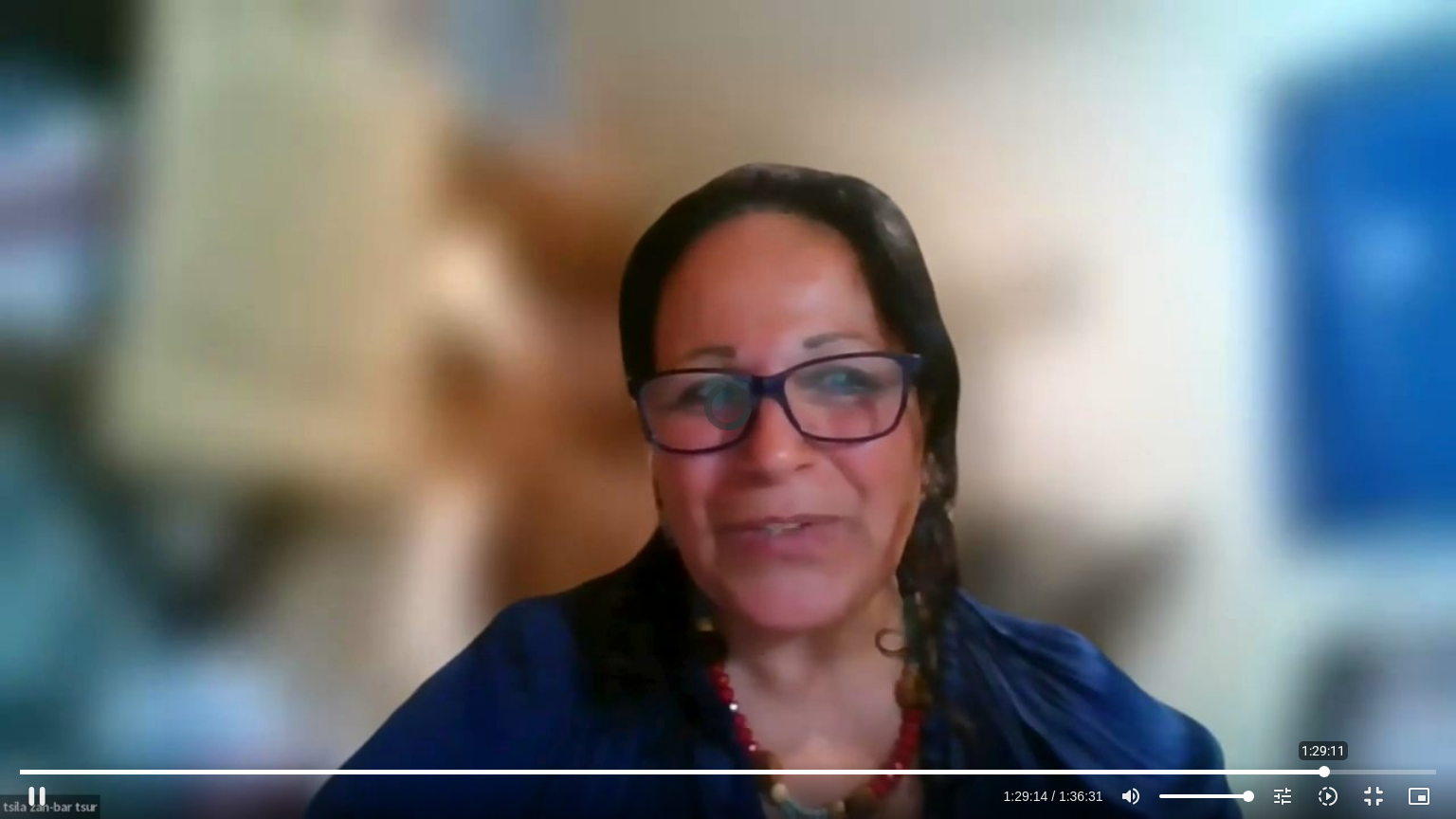
click at [1324, 658] on input "Seek" at bounding box center [727, 772] width 1416 height 12
click at [1335, 658] on input "Seek" at bounding box center [727, 772] width 1416 height 12
click at [1348, 658] on input "Seek" at bounding box center [727, 772] width 1416 height 12
click at [1338, 658] on input "Seek" at bounding box center [727, 772] width 1416 height 12
click at [40, 658] on button "pause" at bounding box center [37, 796] width 45 height 45
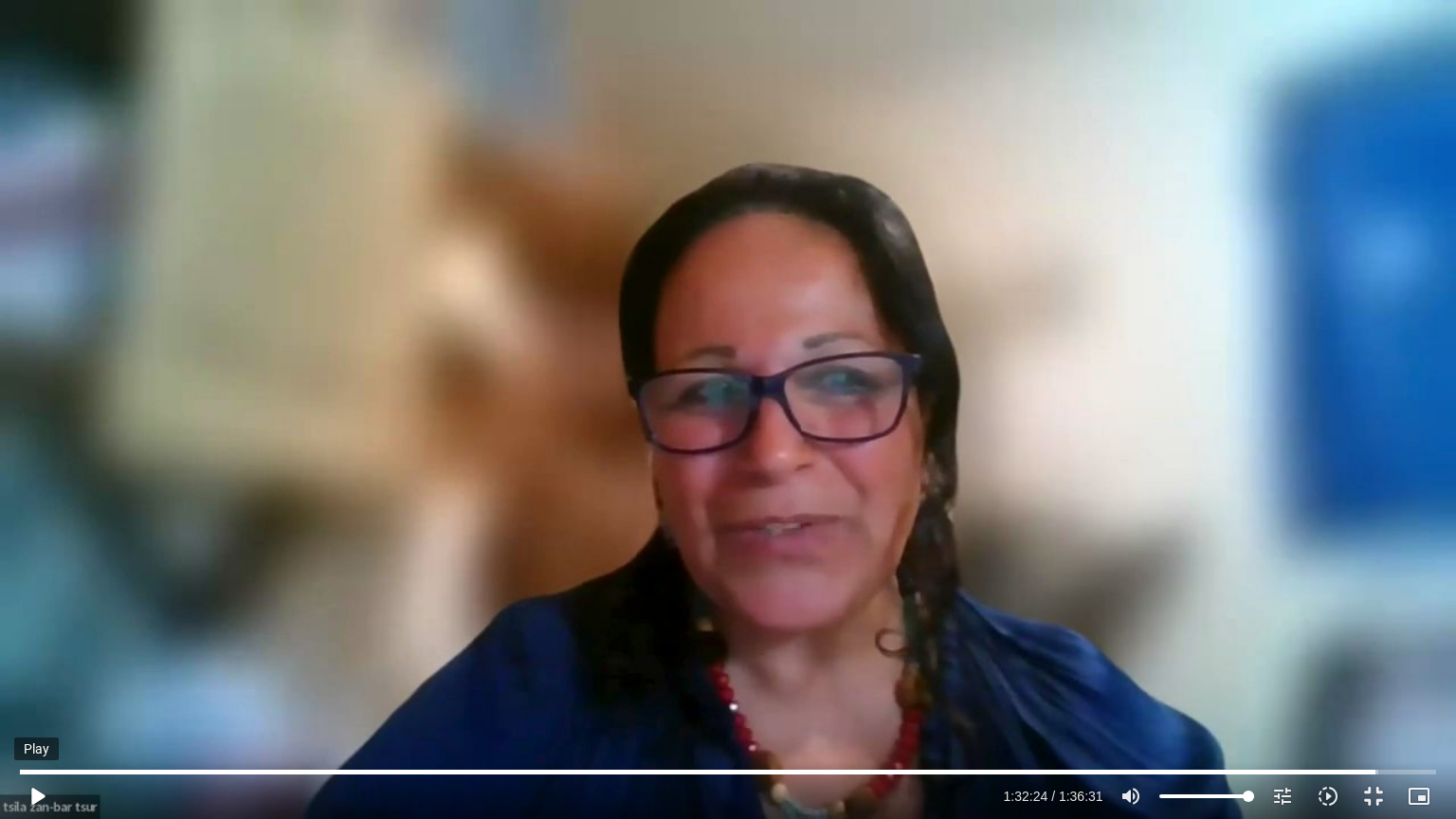
click at [14, 658] on button "play_arrow" at bounding box center [37, 796] width 45 height 45
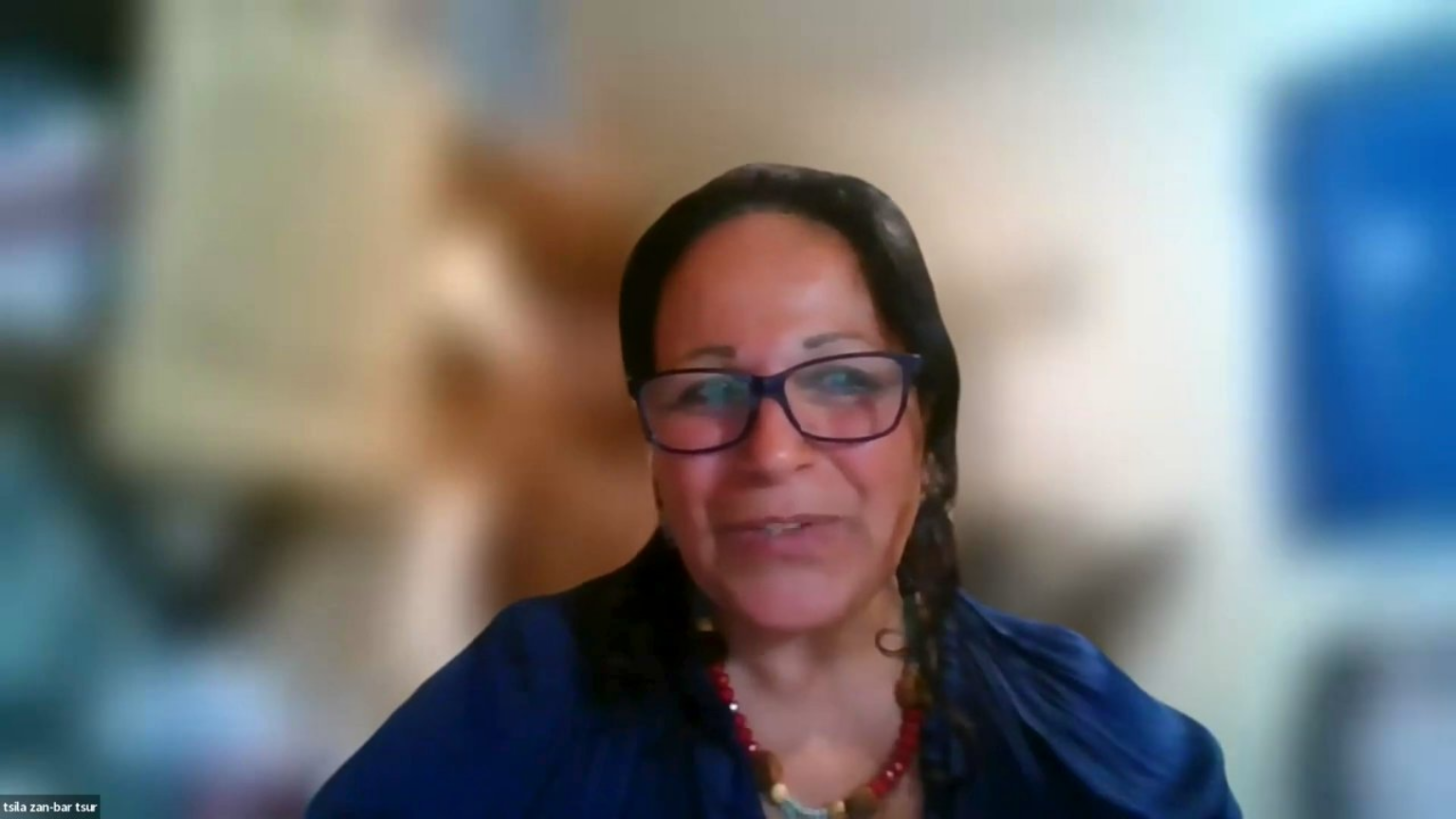
click at [14, 658] on button "pause" at bounding box center [37, 796] width 45 height 45
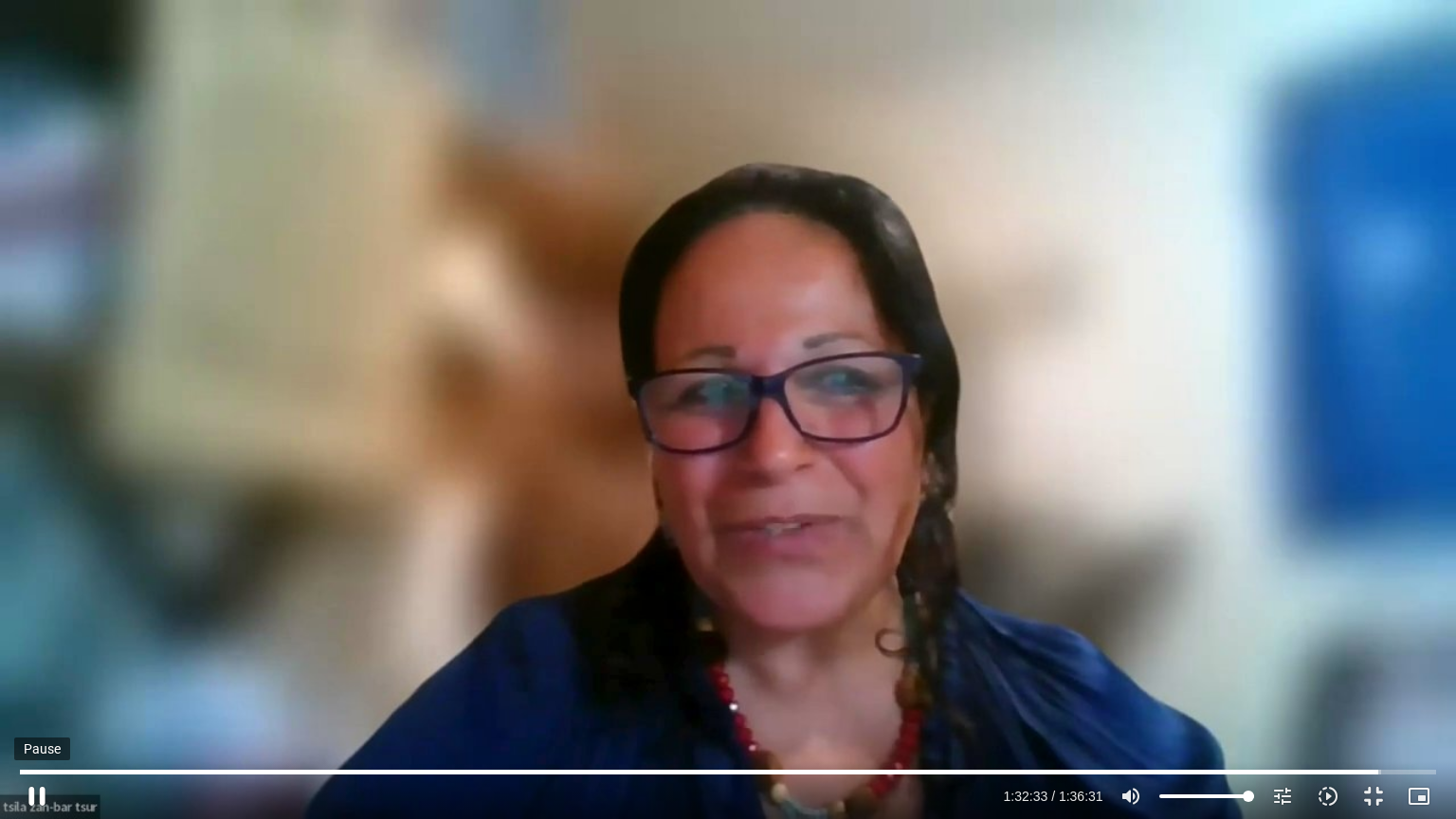
click at [40, 658] on button "pause" at bounding box center [37, 796] width 45 height 45
click at [14, 658] on button "play_arrow" at bounding box center [37, 796] width 45 height 45
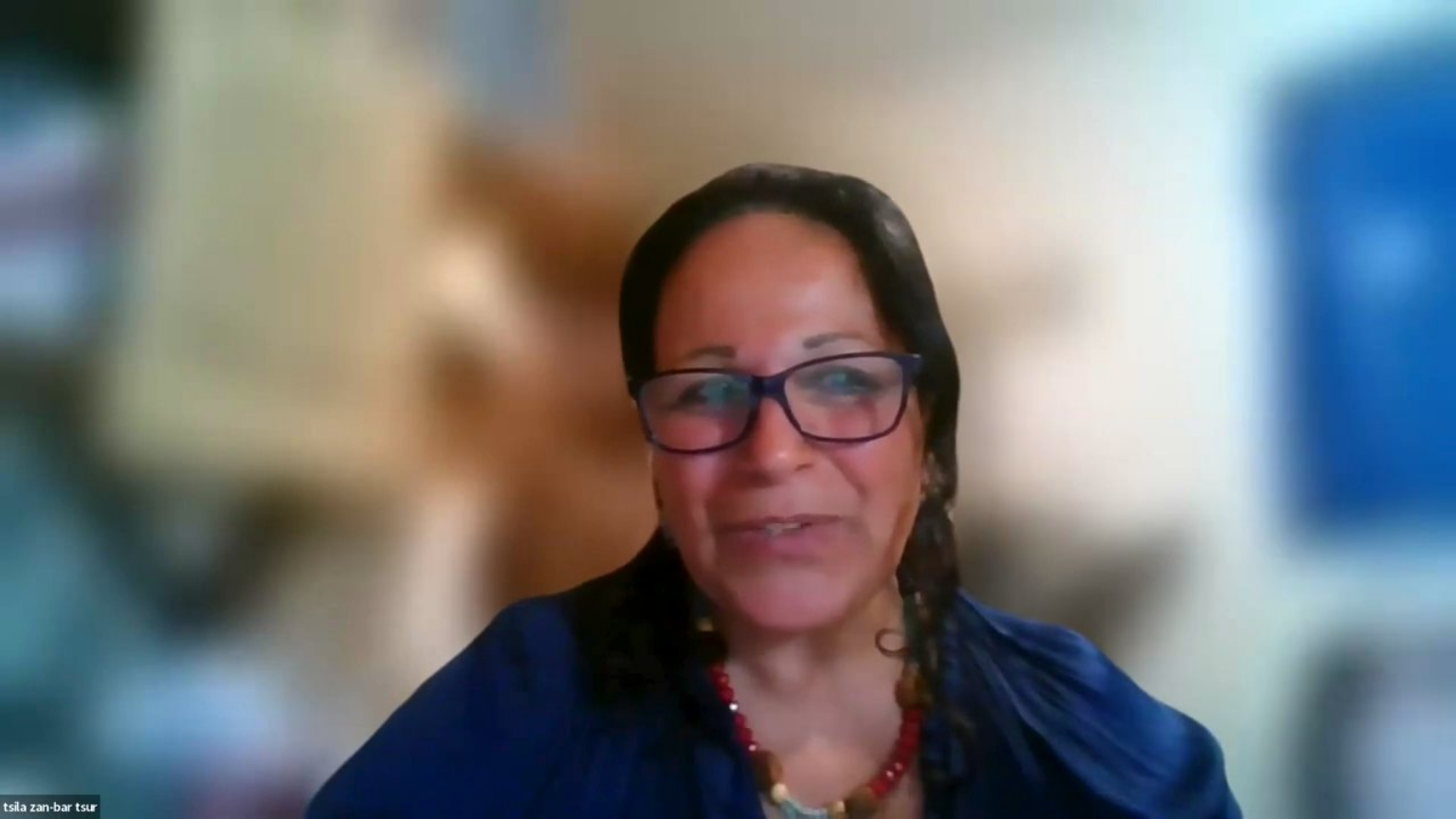
type input "5791.513333"
